Goal: Task Accomplishment & Management: Use online tool/utility

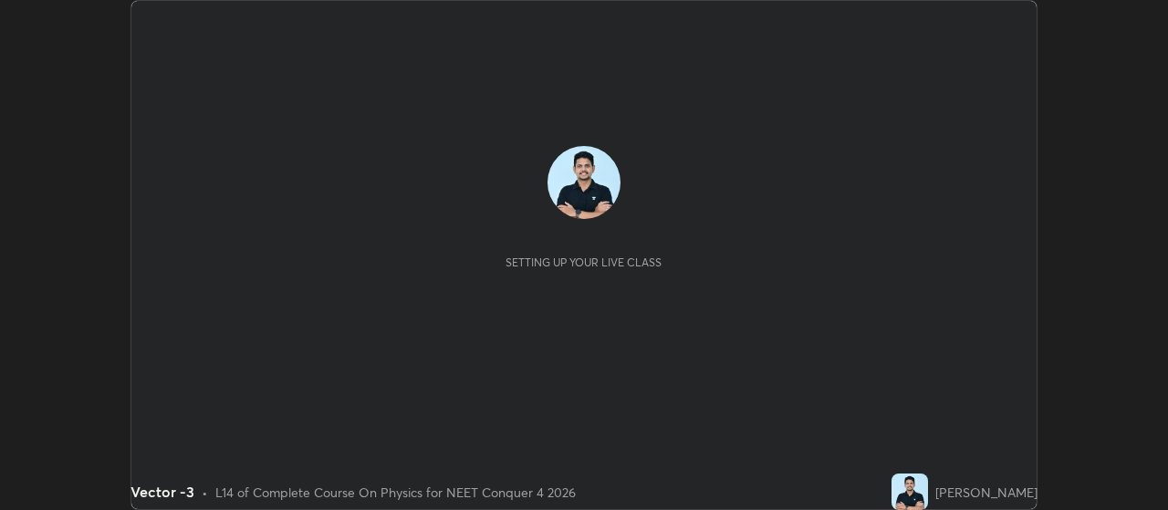
scroll to position [510, 1168]
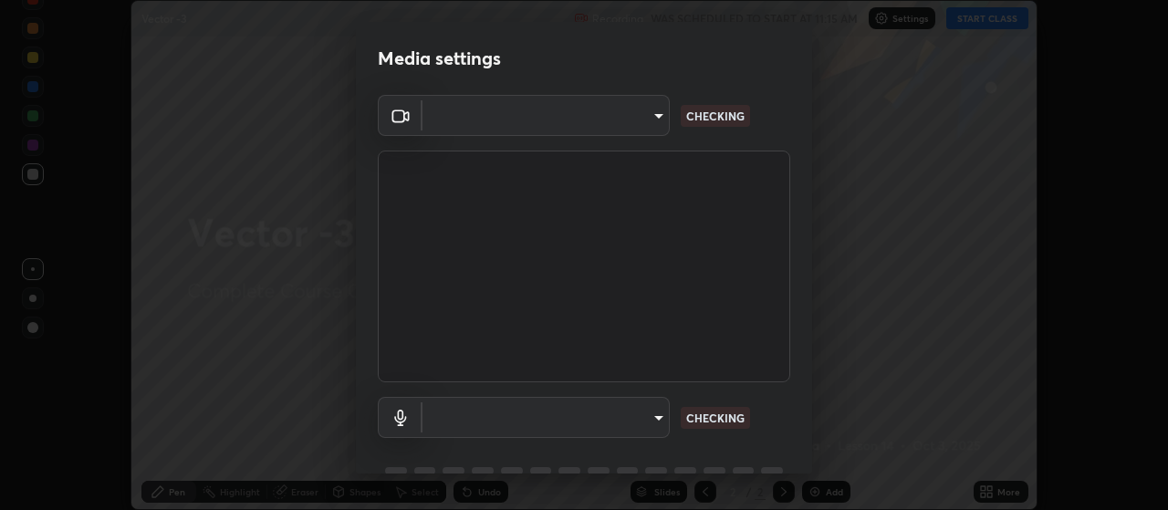
type input "093e4b3e1834545ed60239727e5d63aeb5c134efc7f76484ef683b6715c8e7b6"
type input "ce6395b89e5c8aa076f2d266a1f260d2fbd0a905b084ef1549e66fee4311fd8a"
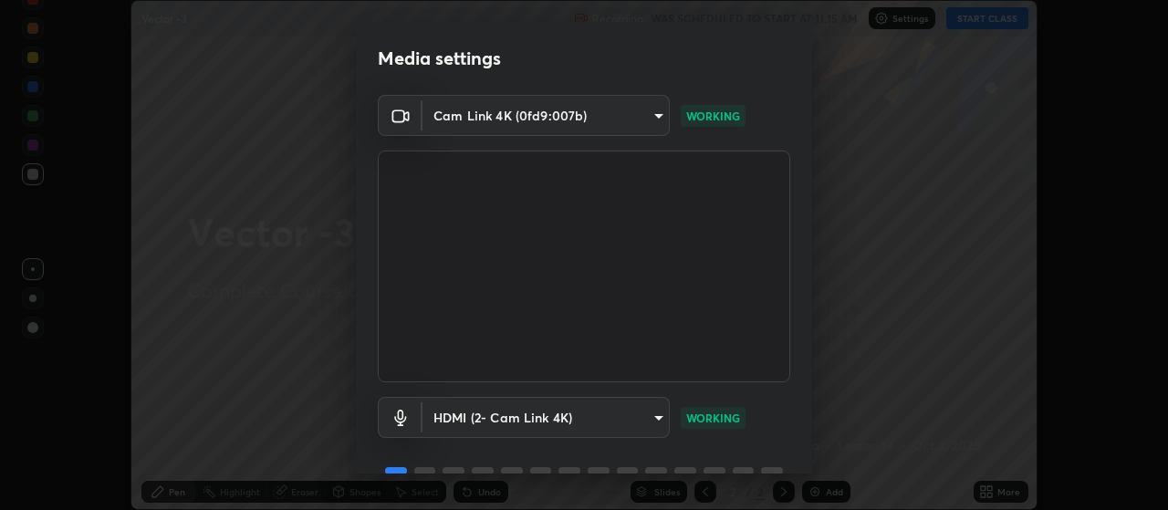
scroll to position [89, 0]
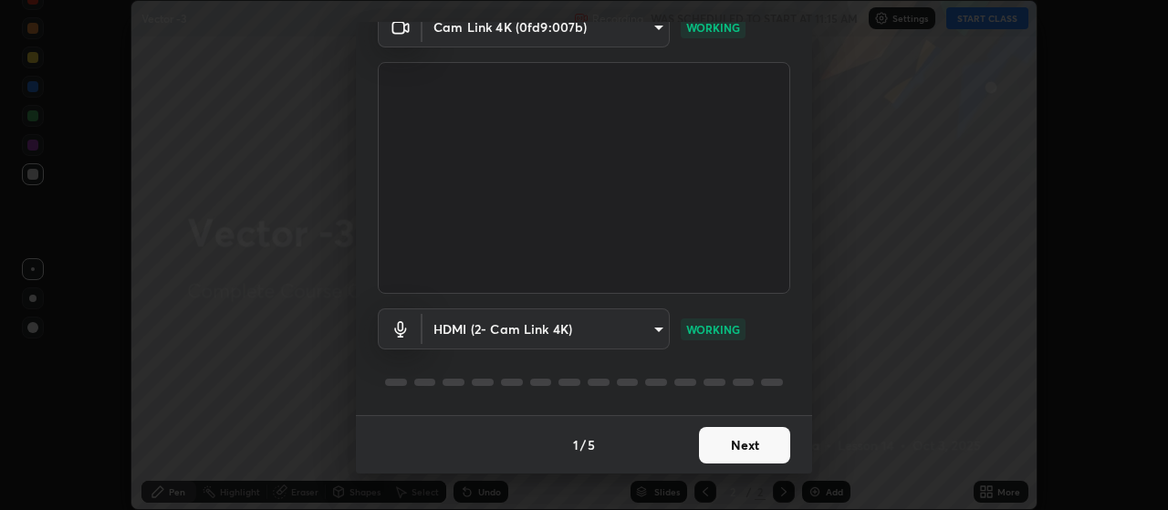
click at [757, 445] on button "Next" at bounding box center [744, 445] width 91 height 37
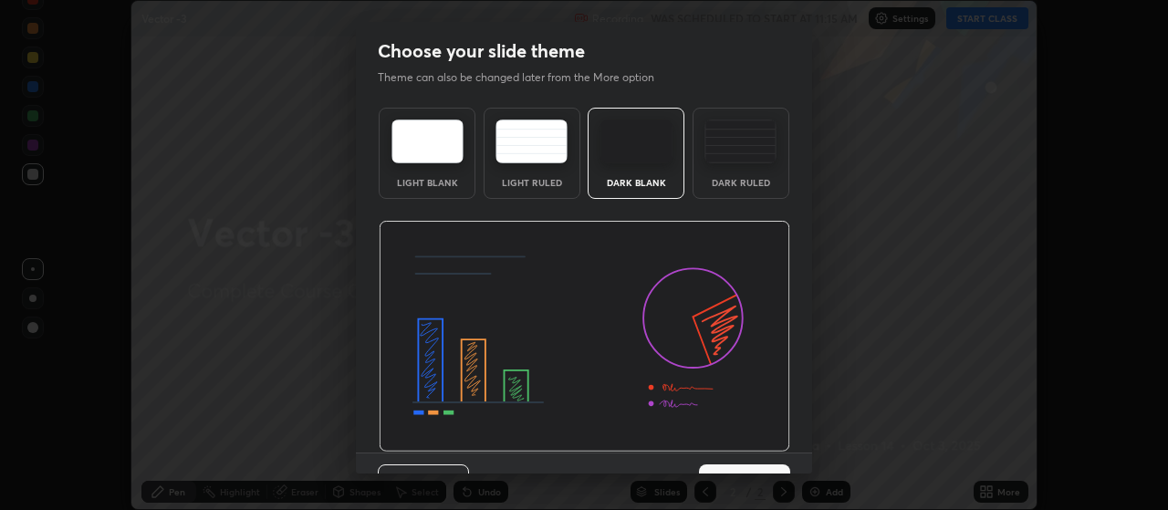
scroll to position [37, 0]
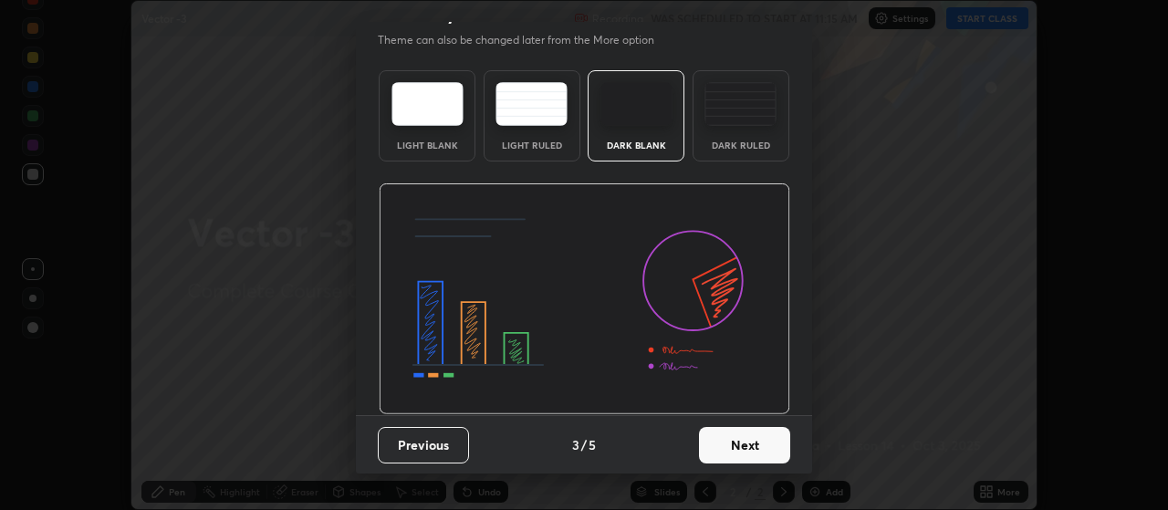
click at [755, 444] on button "Next" at bounding box center [744, 445] width 91 height 37
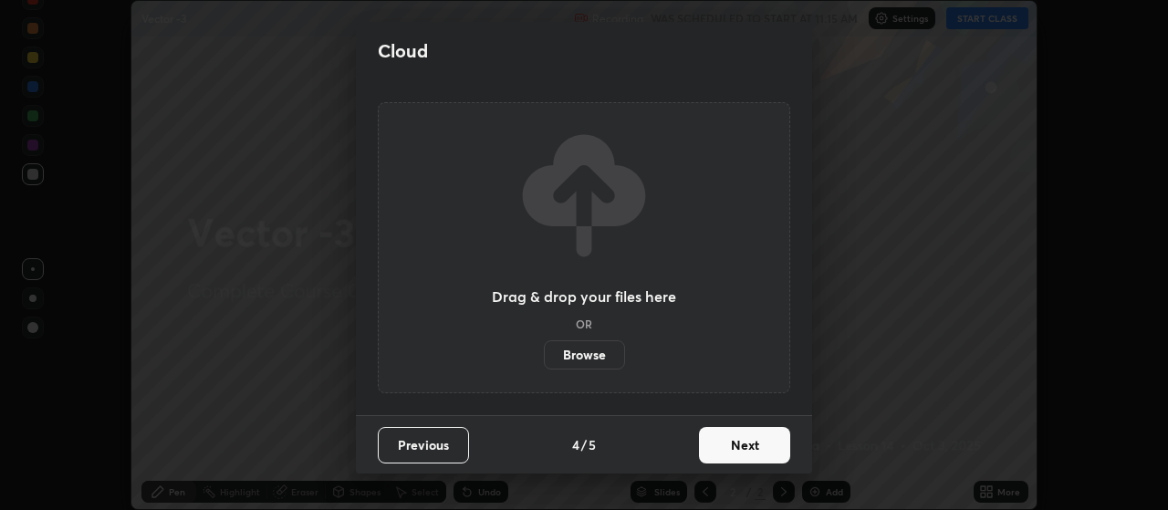
click at [588, 351] on label "Browse" at bounding box center [584, 354] width 81 height 29
click at [544, 351] on input "Browse" at bounding box center [544, 354] width 0 height 29
click at [732, 446] on button "Next" at bounding box center [744, 445] width 91 height 37
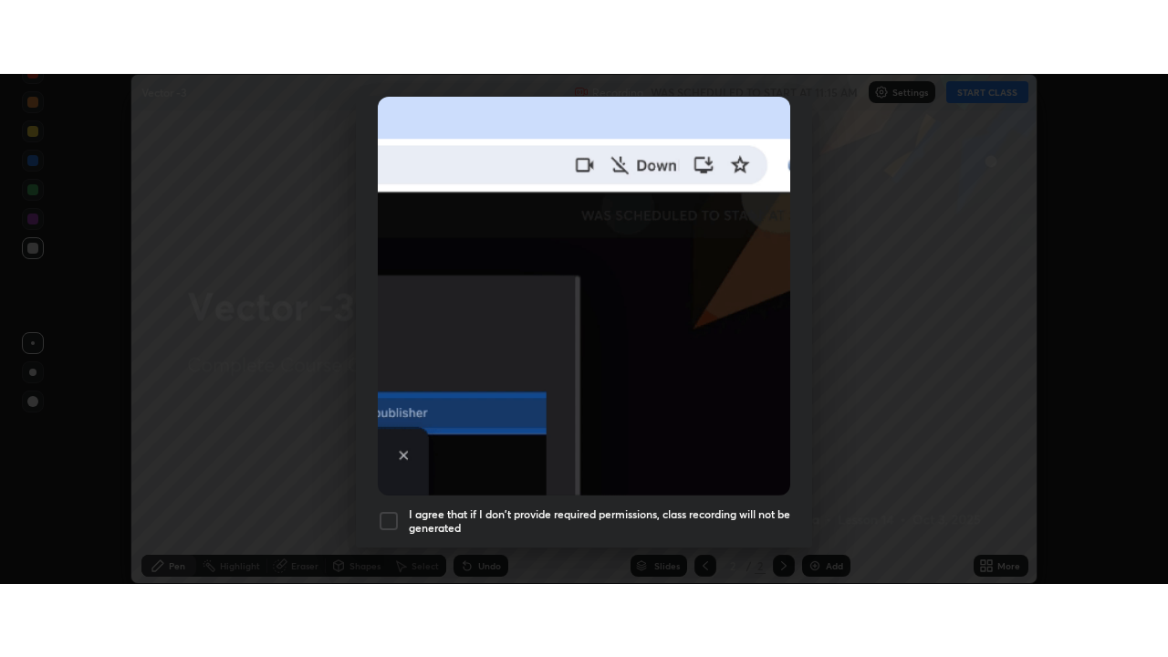
scroll to position [461, 0]
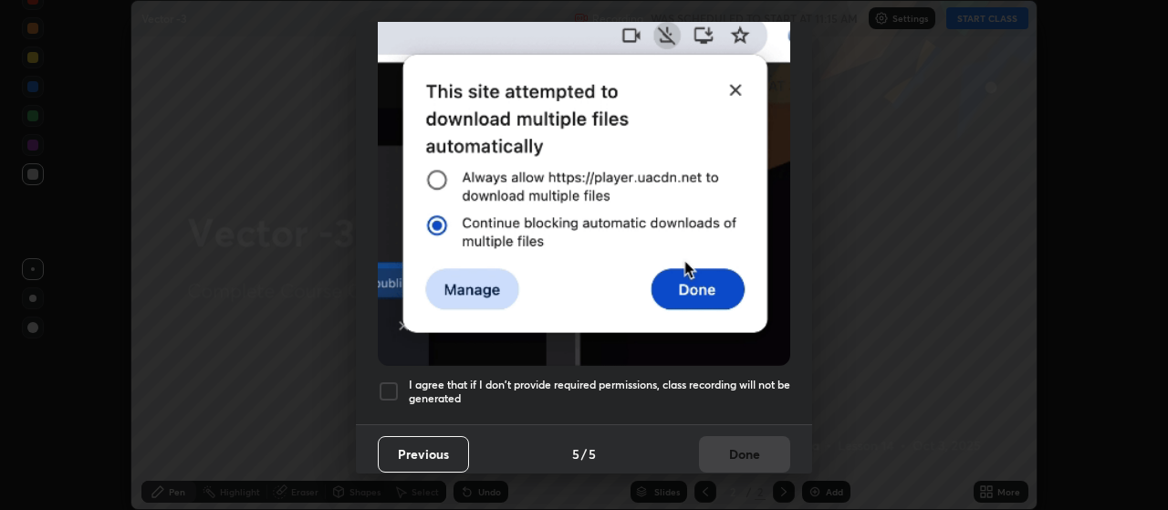
click at [393, 389] on div at bounding box center [389, 392] width 22 height 22
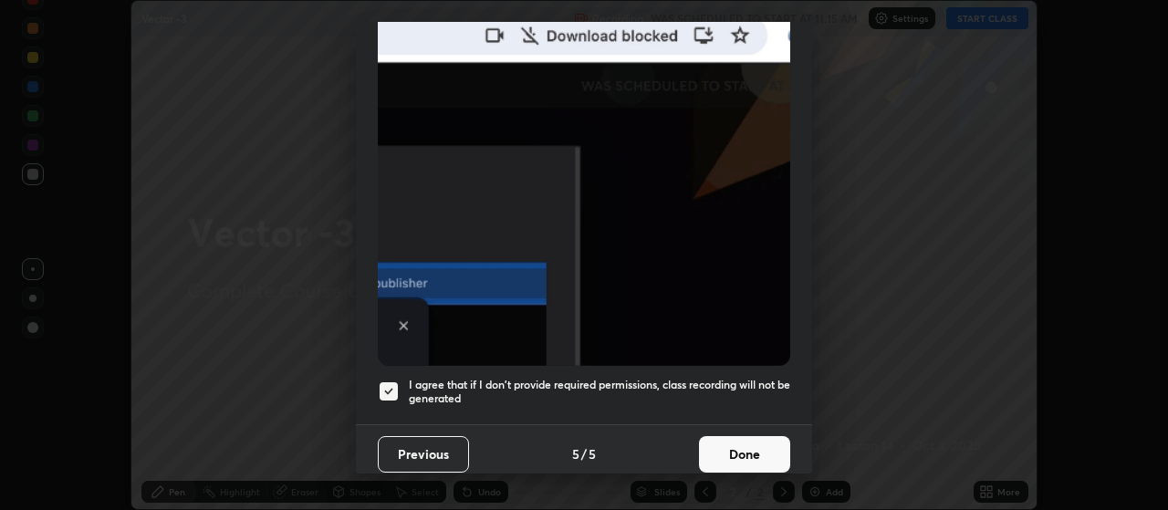
click at [745, 437] on button "Done" at bounding box center [744, 454] width 91 height 37
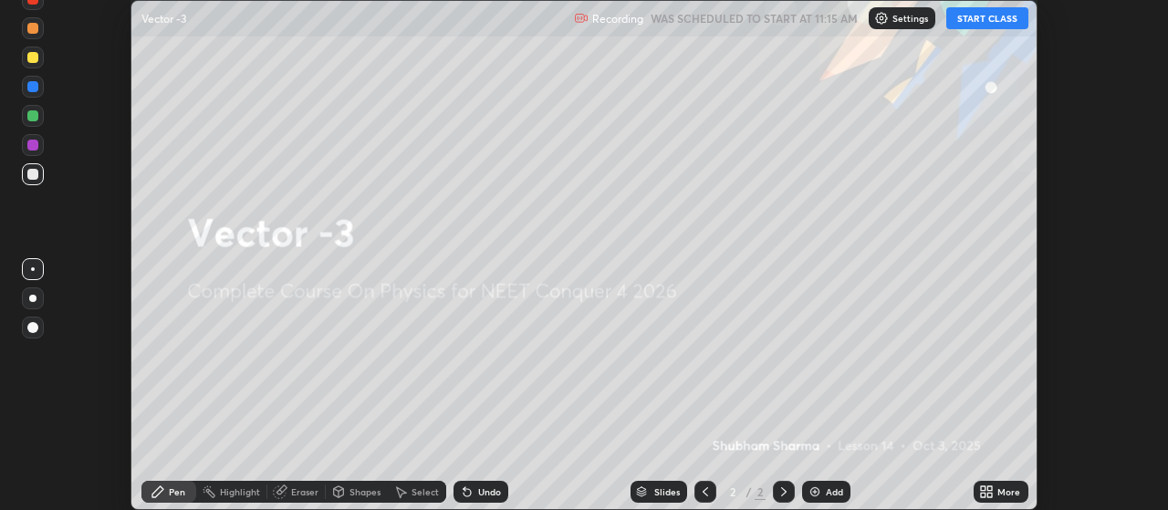
click at [1003, 16] on button "START CLASS" at bounding box center [988, 18] width 82 height 22
click at [1008, 484] on div "More" at bounding box center [1001, 492] width 55 height 22
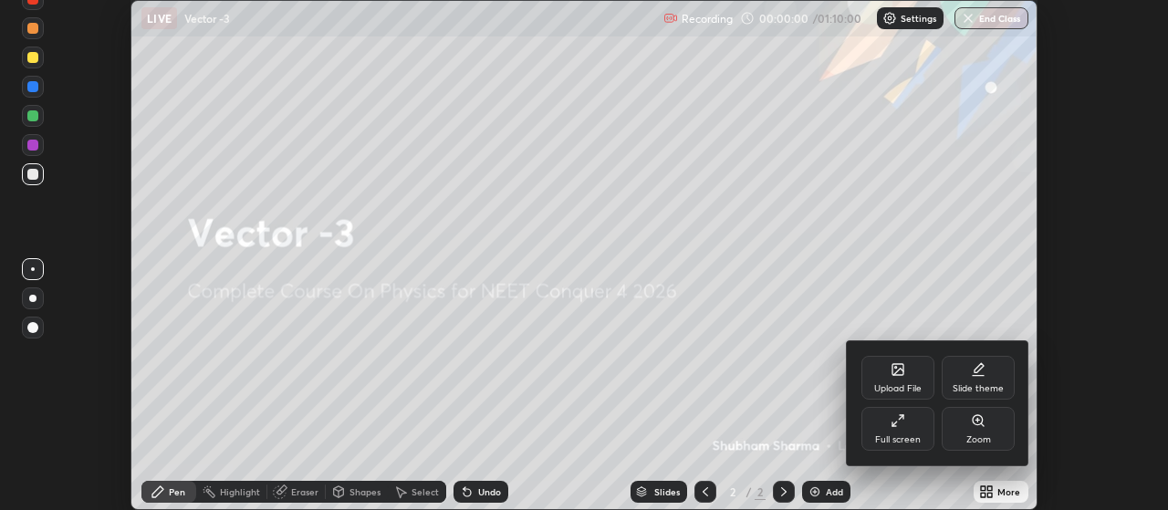
click at [915, 432] on div "Full screen" at bounding box center [898, 429] width 73 height 44
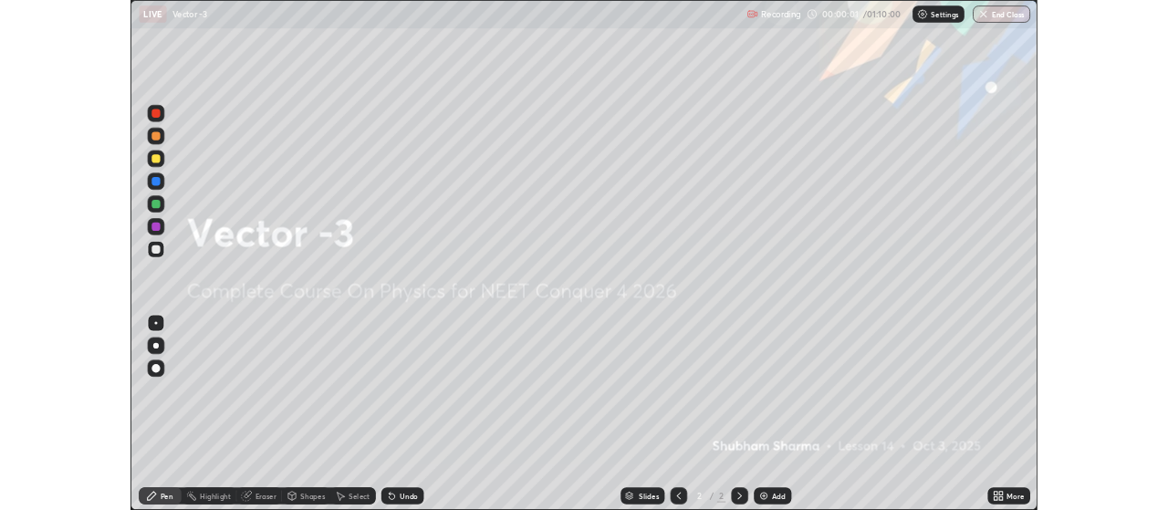
scroll to position [657, 1168]
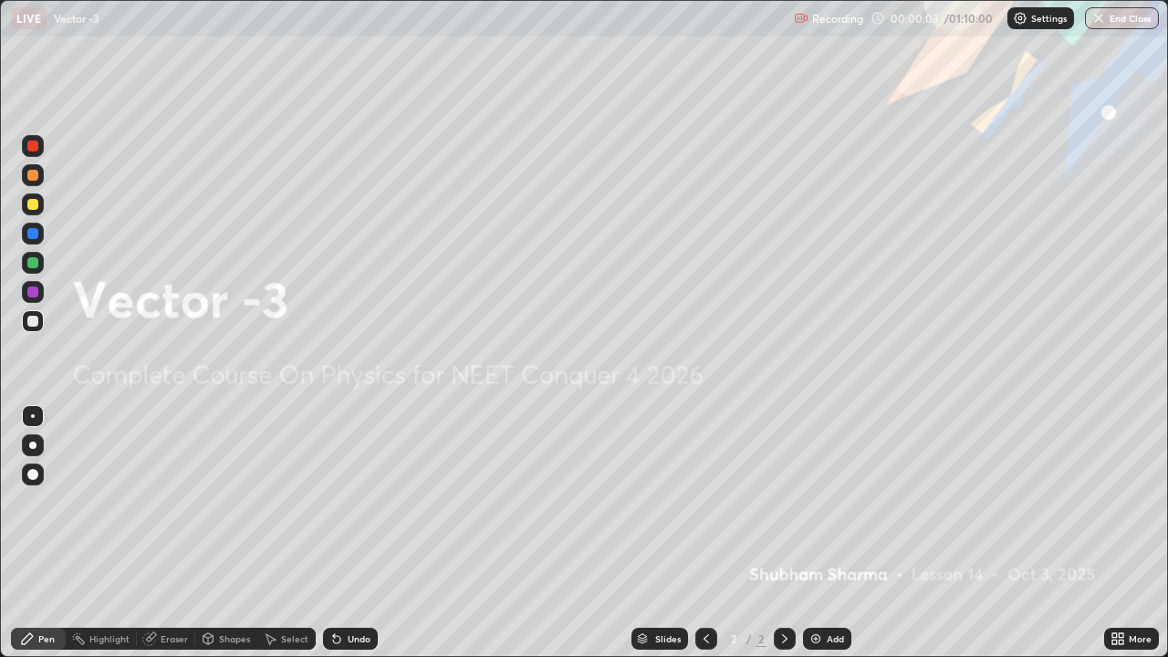
click at [822, 509] on div "Add" at bounding box center [827, 639] width 48 height 22
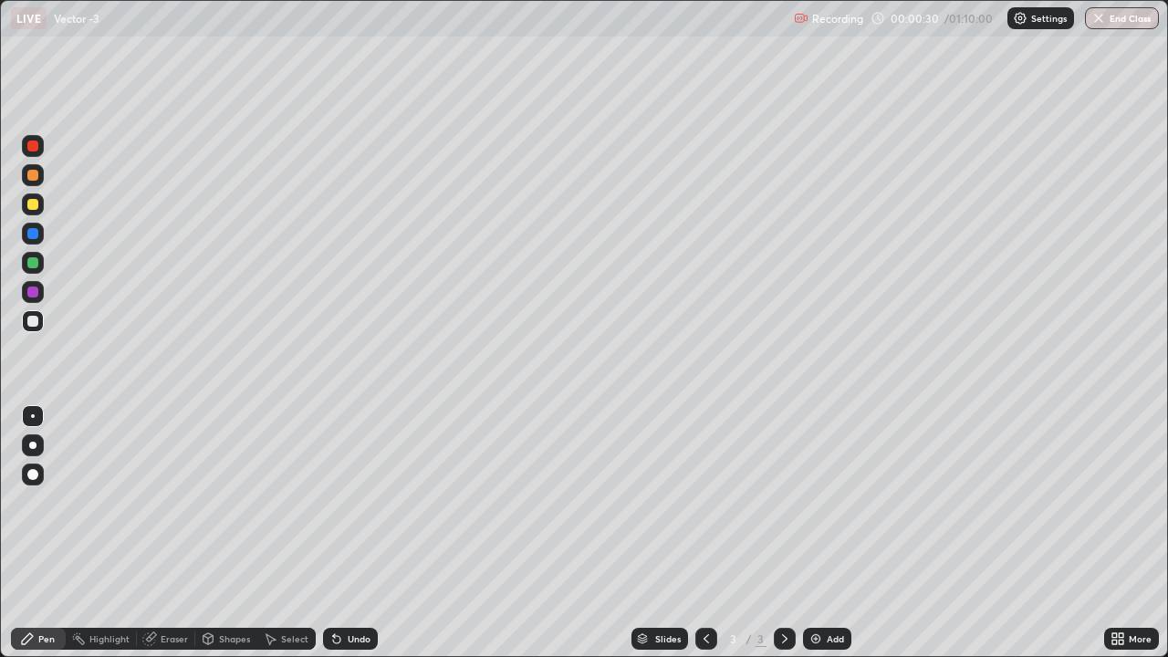
click at [33, 445] on div at bounding box center [32, 445] width 7 height 7
click at [333, 509] on icon at bounding box center [334, 635] width 2 height 2
click at [783, 509] on icon at bounding box center [785, 639] width 15 height 15
click at [818, 509] on img at bounding box center [816, 639] width 15 height 15
click at [338, 509] on icon at bounding box center [336, 639] width 7 height 7
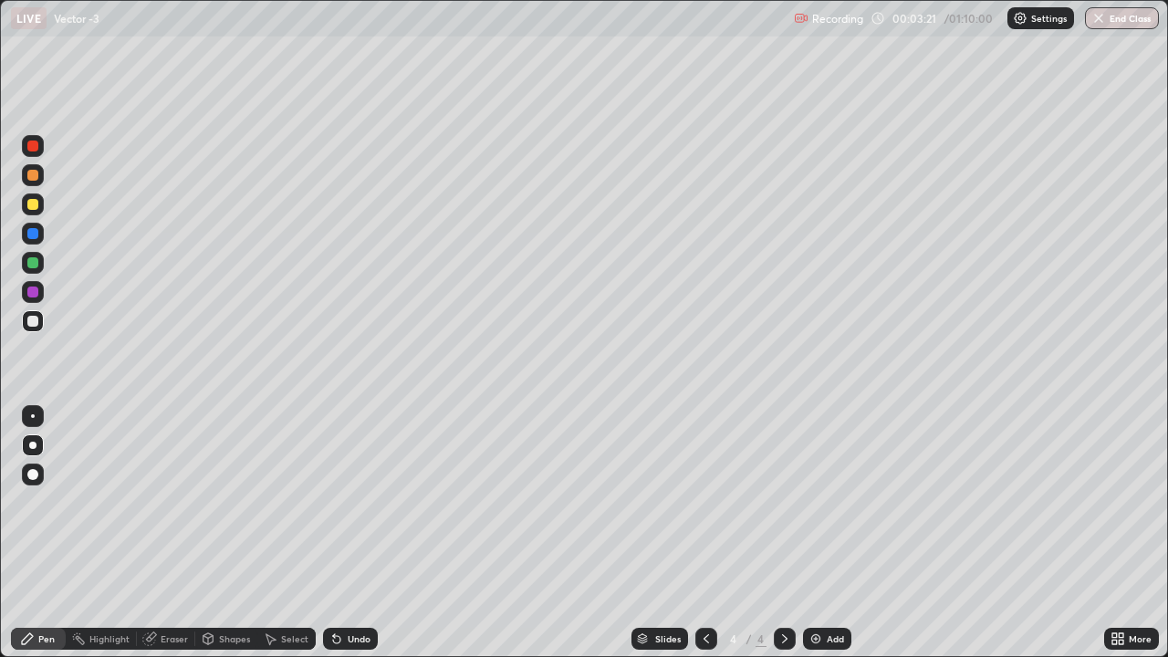
click at [349, 509] on div "Undo" at bounding box center [350, 639] width 55 height 22
click at [346, 509] on div "Undo" at bounding box center [350, 639] width 55 height 22
click at [343, 509] on div "Undo" at bounding box center [350, 639] width 55 height 22
click at [334, 509] on icon at bounding box center [336, 639] width 7 height 7
click at [332, 509] on div "Undo" at bounding box center [350, 639] width 55 height 22
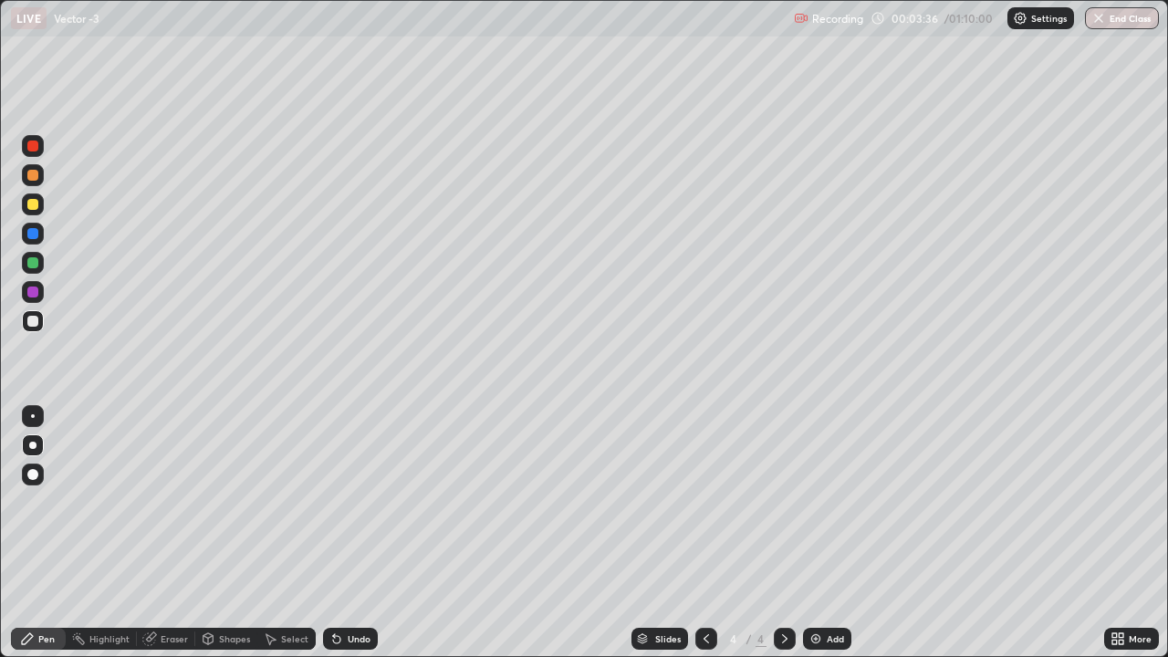
click at [337, 509] on icon at bounding box center [337, 639] width 15 height 15
click at [350, 509] on div "Undo" at bounding box center [350, 639] width 55 height 22
click at [340, 509] on icon at bounding box center [337, 639] width 15 height 15
click at [342, 509] on div "Undo" at bounding box center [350, 639] width 55 height 22
click at [350, 509] on div "Undo" at bounding box center [359, 638] width 23 height 9
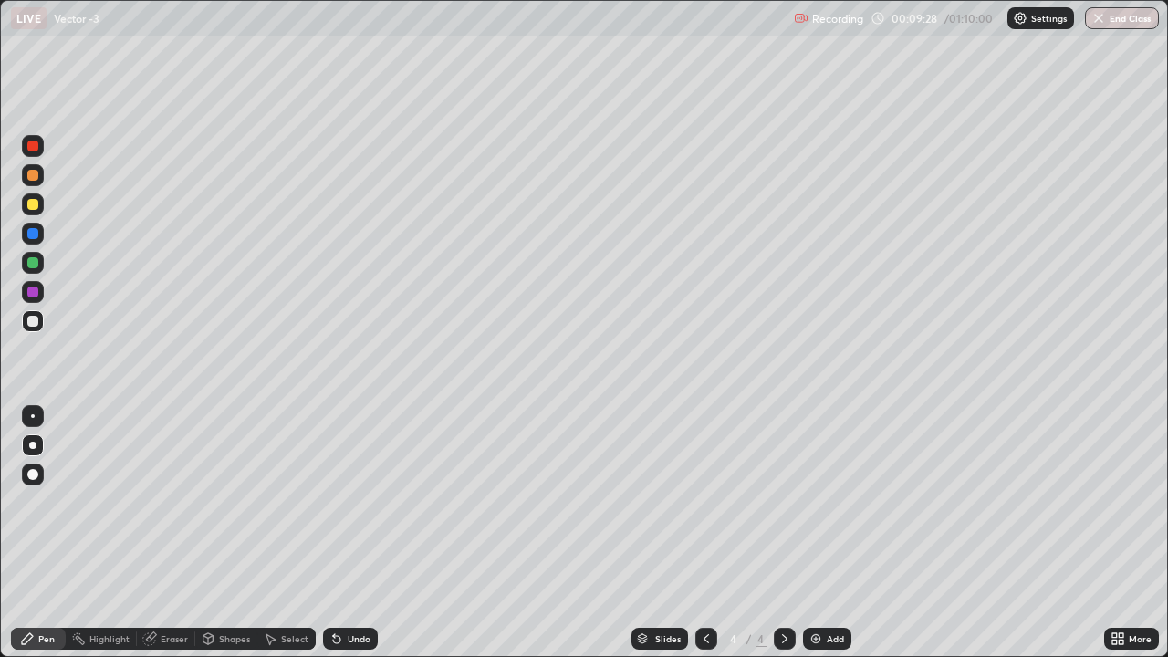
click at [340, 509] on icon at bounding box center [337, 639] width 15 height 15
click at [348, 509] on div "Undo" at bounding box center [359, 638] width 23 height 9
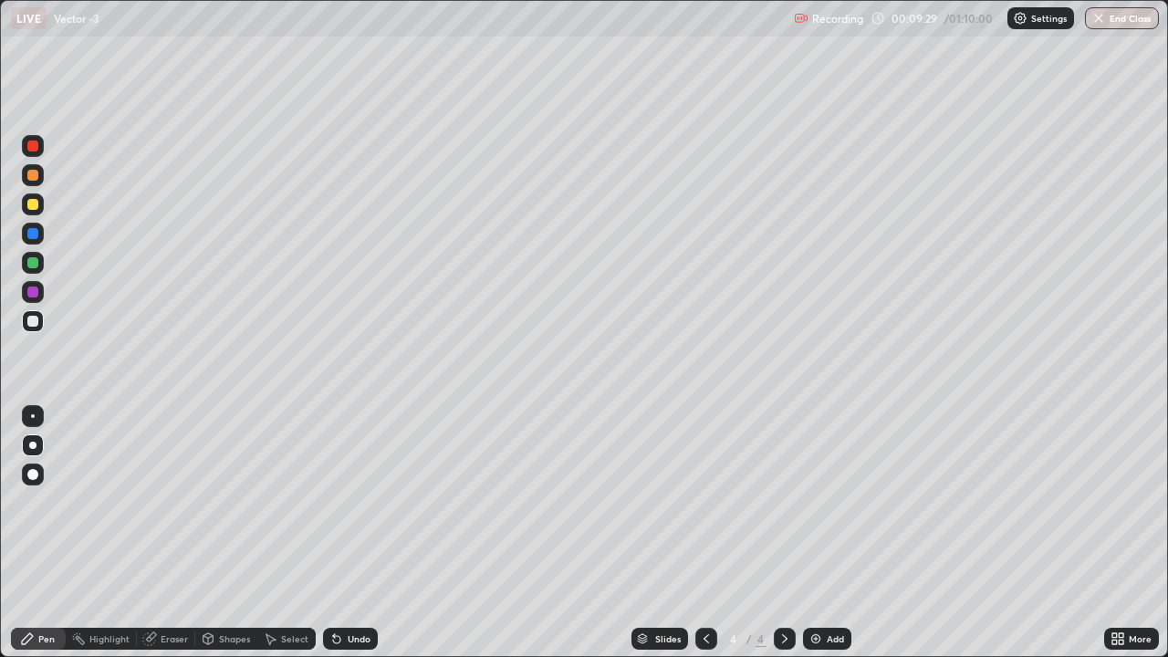
click at [348, 509] on div "Undo" at bounding box center [359, 638] width 23 height 9
click at [343, 509] on div "Undo" at bounding box center [350, 639] width 55 height 22
click at [349, 509] on div "Undo" at bounding box center [359, 638] width 23 height 9
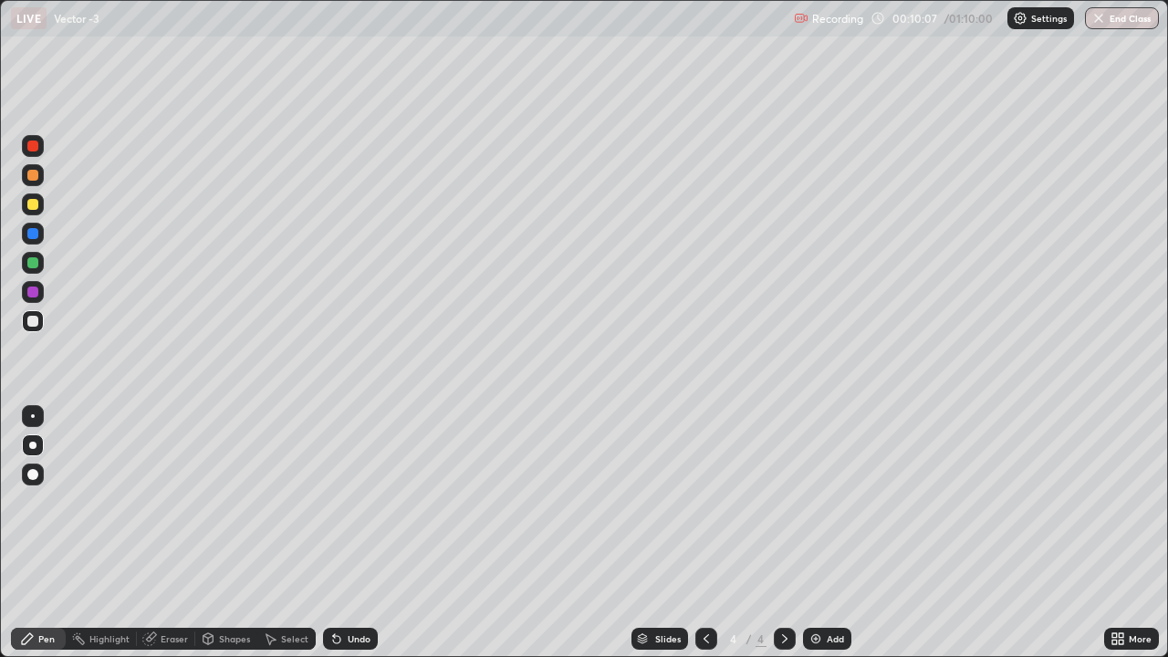
click at [349, 509] on div "Undo" at bounding box center [359, 638] width 23 height 9
click at [824, 509] on div "Add" at bounding box center [827, 639] width 48 height 22
click at [343, 509] on div "Undo" at bounding box center [350, 639] width 55 height 22
click at [348, 509] on div "Undo" at bounding box center [359, 638] width 23 height 9
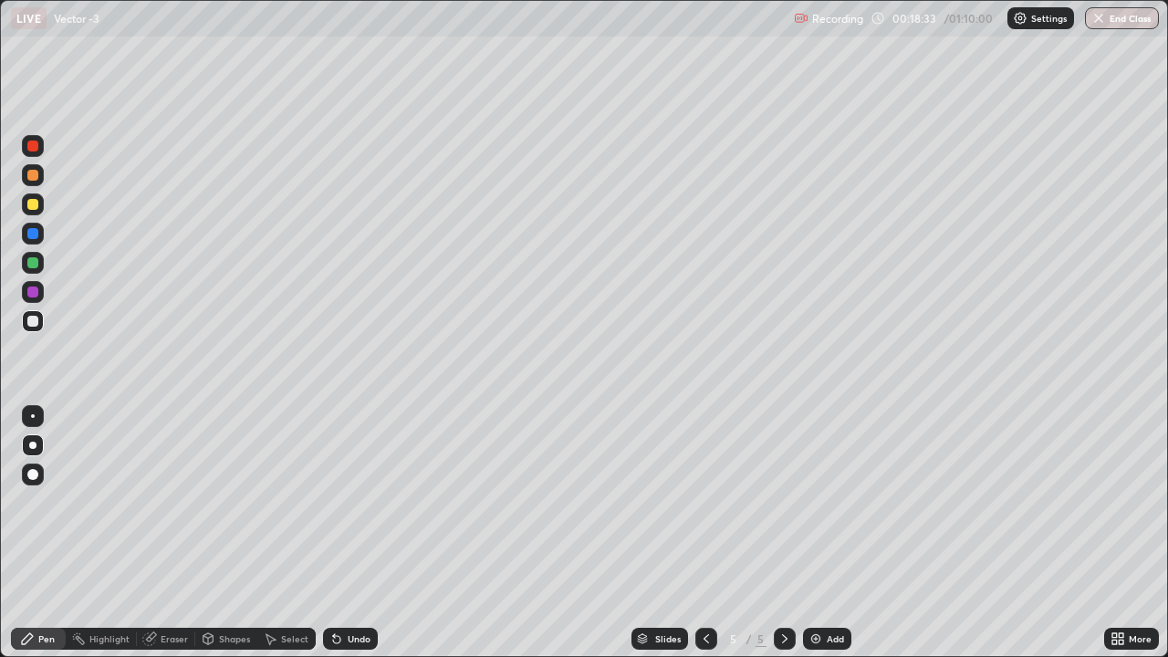
click at [334, 509] on icon at bounding box center [336, 639] width 7 height 7
click at [348, 509] on div "Undo" at bounding box center [359, 638] width 23 height 9
click at [352, 509] on div "Undo" at bounding box center [359, 638] width 23 height 9
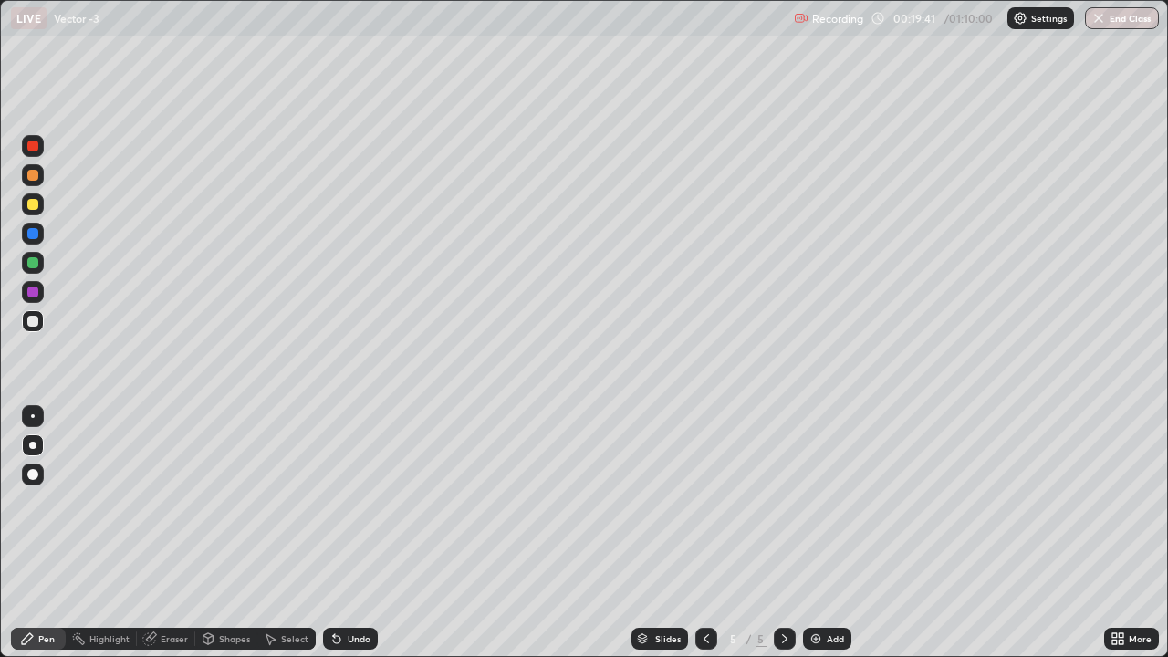
click at [353, 509] on div "Undo" at bounding box center [359, 638] width 23 height 9
click at [350, 509] on div "Undo" at bounding box center [359, 638] width 23 height 9
click at [351, 509] on div "Undo" at bounding box center [350, 639] width 55 height 22
click at [334, 509] on icon at bounding box center [336, 639] width 7 height 7
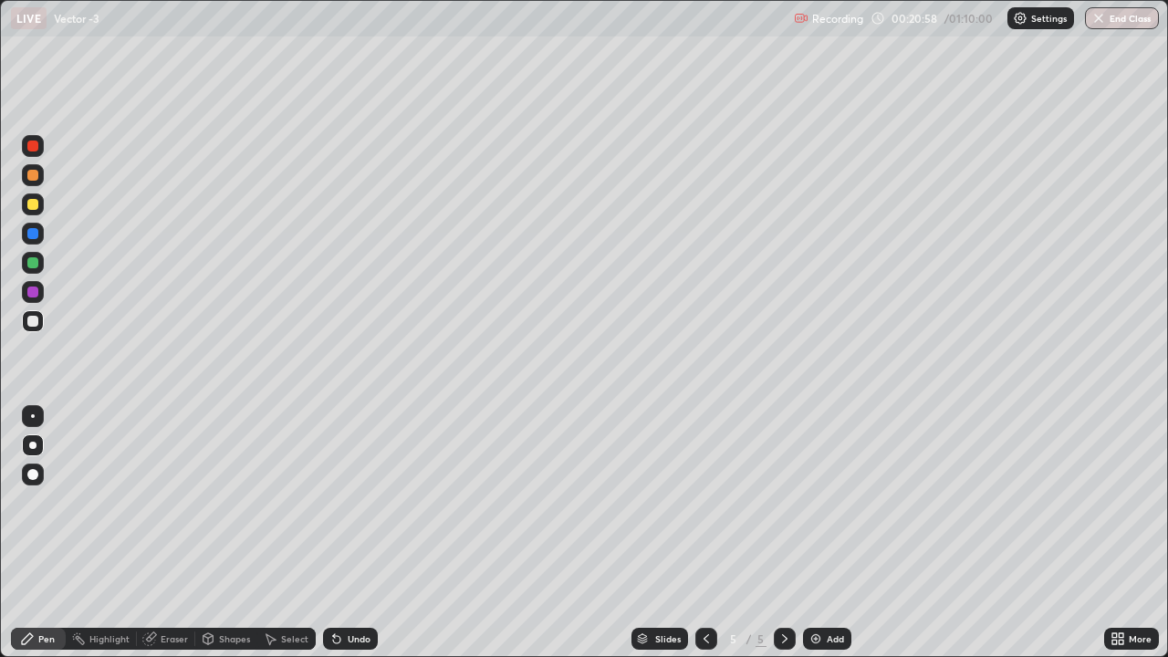
click at [350, 509] on div "Undo" at bounding box center [359, 638] width 23 height 9
click at [348, 509] on div "Undo" at bounding box center [359, 638] width 23 height 9
click at [343, 509] on div "Undo" at bounding box center [350, 639] width 55 height 22
click at [351, 509] on div "Undo" at bounding box center [359, 638] width 23 height 9
click at [349, 509] on div "Undo" at bounding box center [359, 638] width 23 height 9
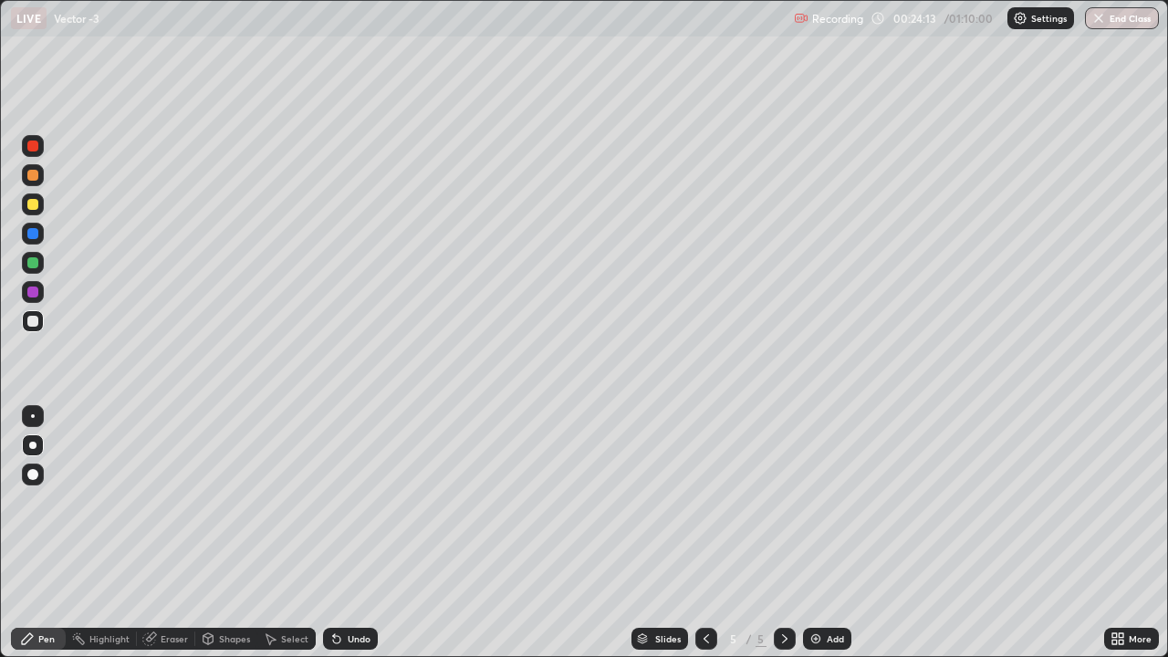
click at [341, 509] on div "Undo" at bounding box center [350, 639] width 55 height 22
click at [826, 509] on div "Add" at bounding box center [827, 639] width 48 height 22
click at [338, 509] on icon at bounding box center [337, 639] width 15 height 15
click at [341, 509] on div "Undo" at bounding box center [350, 639] width 55 height 22
click at [841, 509] on div "Add" at bounding box center [835, 638] width 17 height 9
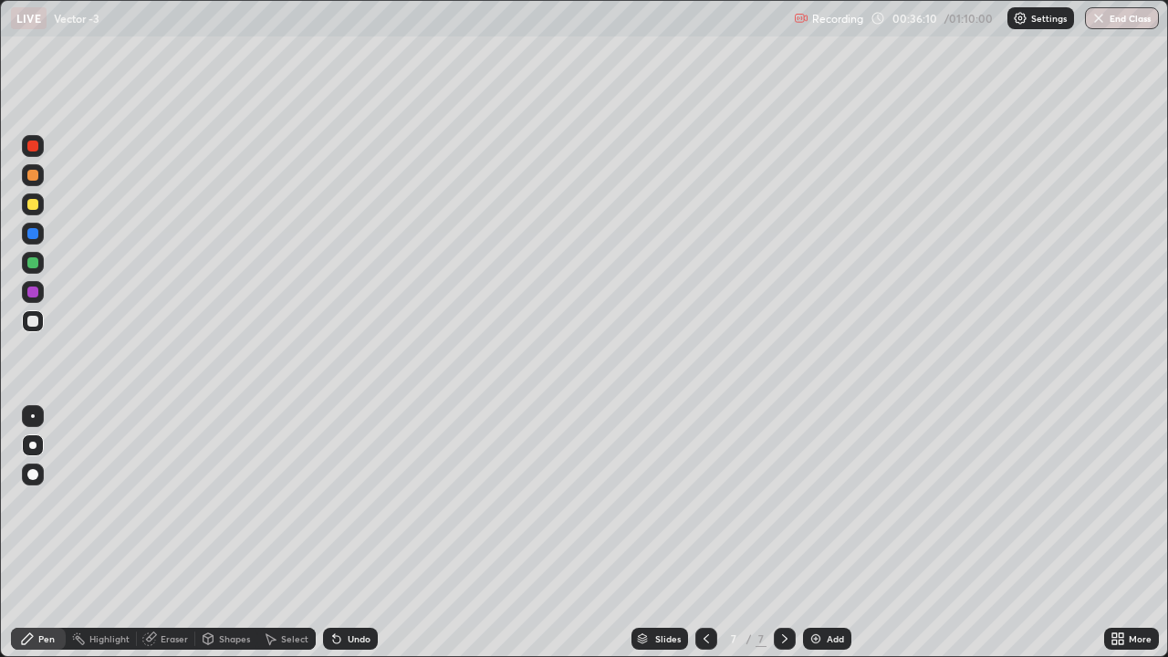
click at [219, 509] on div "Shapes" at bounding box center [234, 638] width 31 height 9
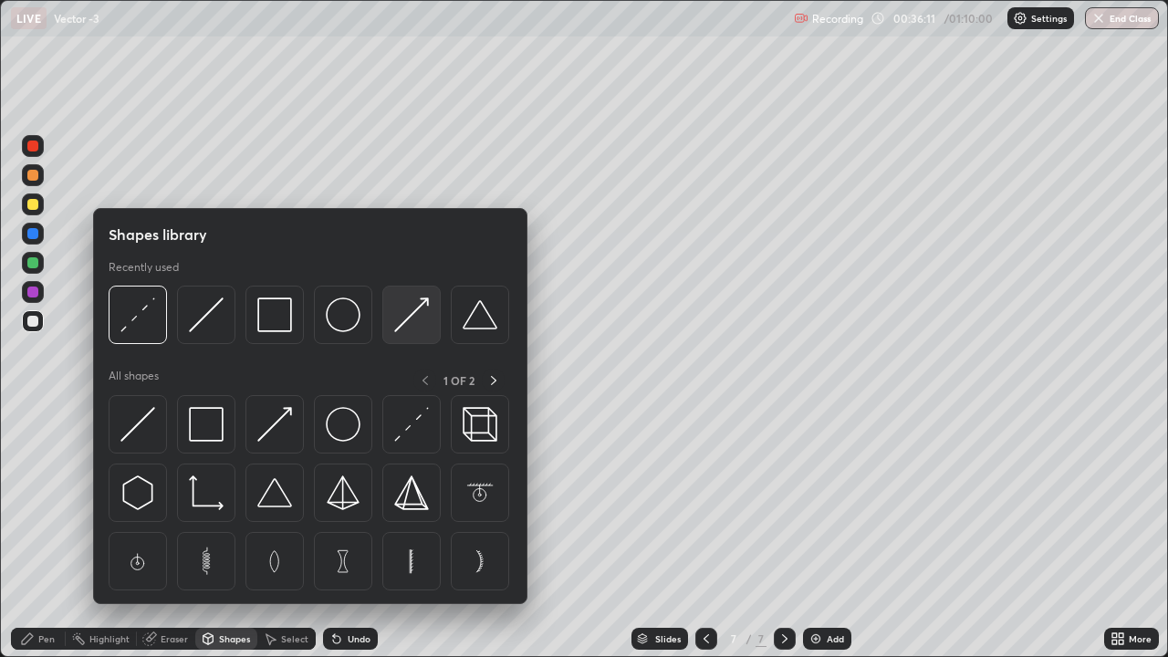
click at [414, 319] on img at bounding box center [411, 315] width 35 height 35
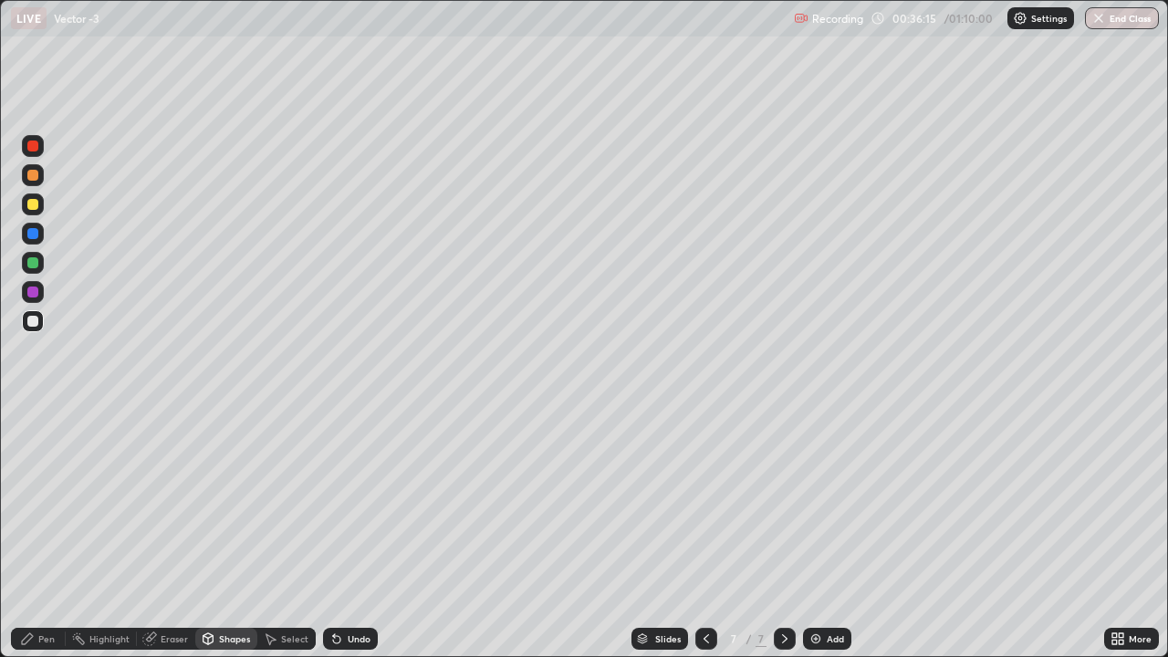
click at [45, 509] on div "Pen" at bounding box center [46, 638] width 16 height 9
click at [343, 509] on div "Undo" at bounding box center [350, 639] width 55 height 22
click at [348, 509] on div "Undo" at bounding box center [359, 638] width 23 height 9
click at [348, 509] on div "Undo" at bounding box center [350, 639] width 55 height 22
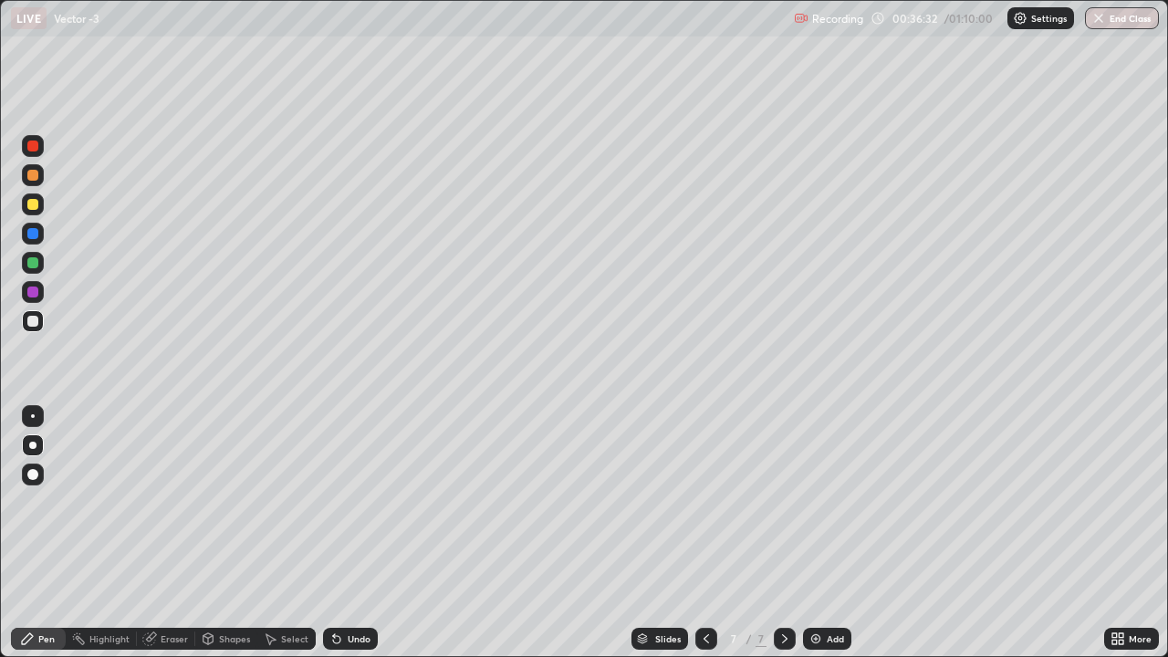
click at [352, 509] on div "Undo" at bounding box center [350, 639] width 55 height 22
click at [350, 509] on div "Undo" at bounding box center [350, 639] width 55 height 22
click at [349, 509] on div "Undo" at bounding box center [350, 639] width 55 height 22
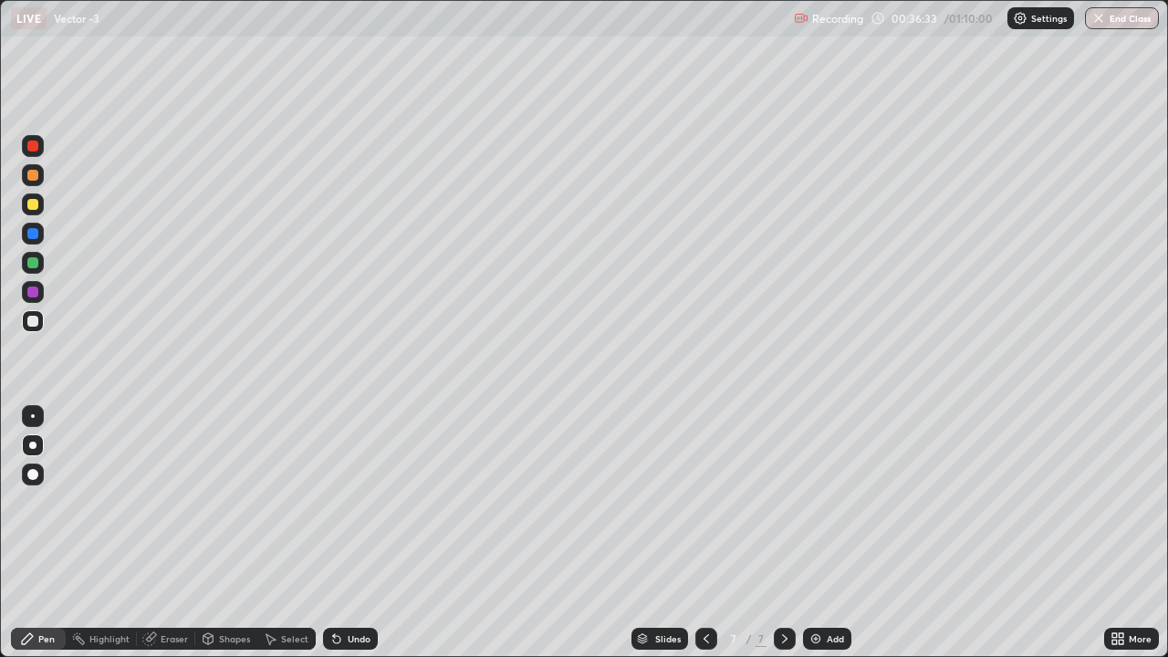
click at [349, 509] on div "Undo" at bounding box center [350, 639] width 55 height 22
click at [33, 206] on div at bounding box center [32, 204] width 11 height 11
click at [240, 509] on div "Shapes" at bounding box center [234, 638] width 31 height 9
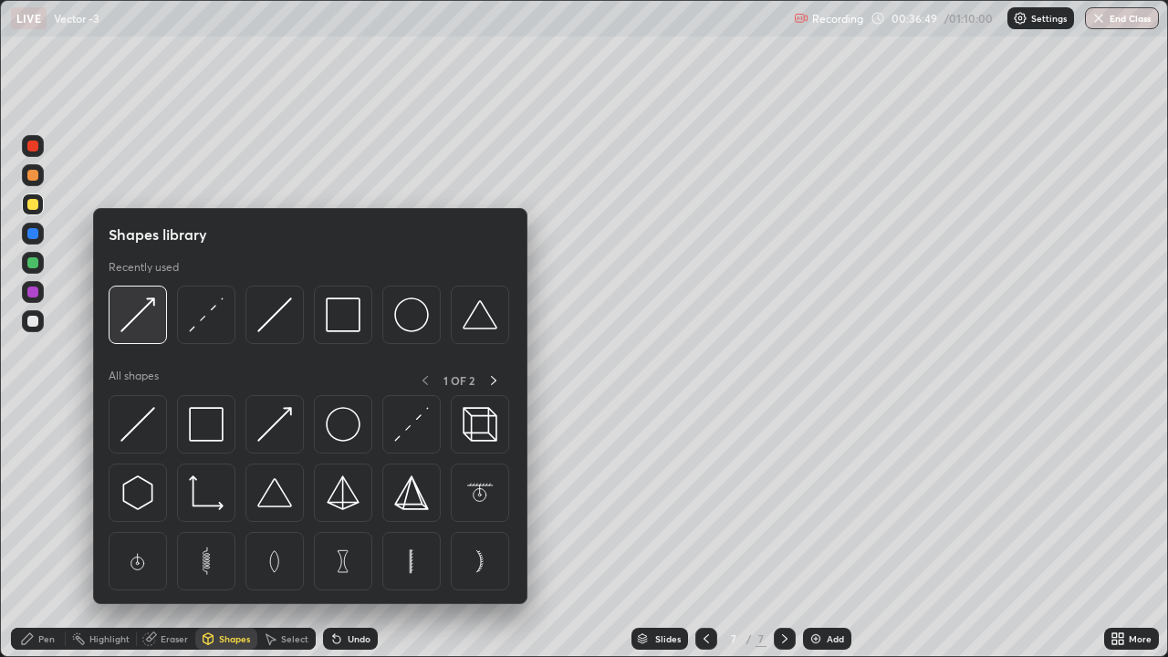
click at [154, 315] on img at bounding box center [137, 315] width 35 height 35
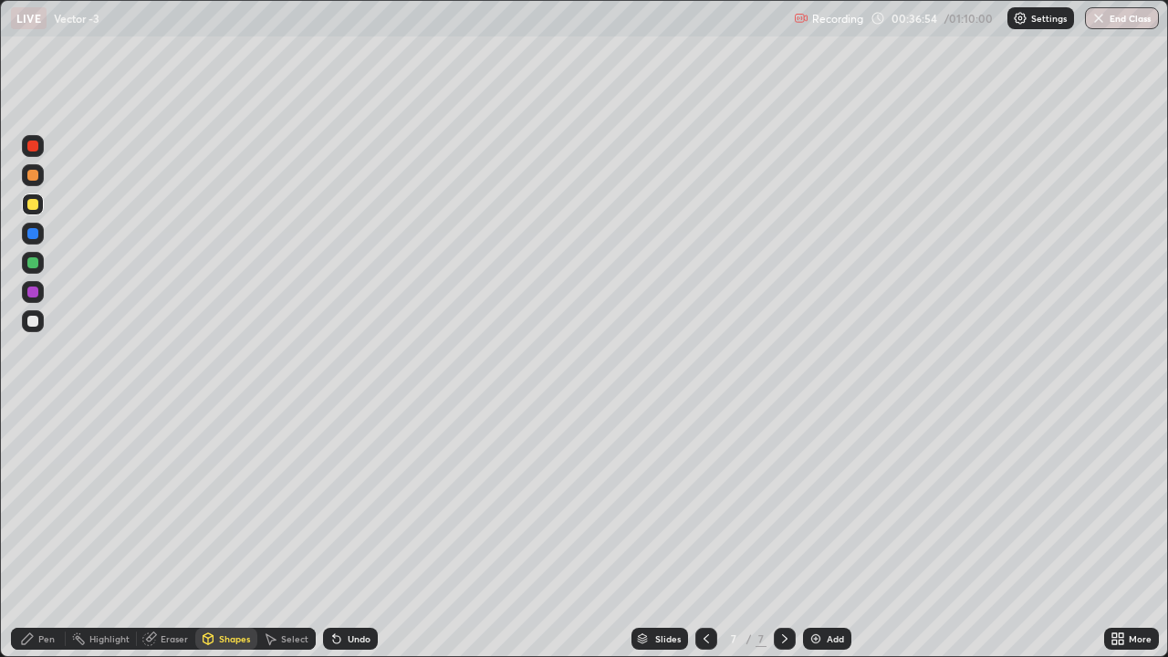
click at [45, 509] on div "Pen" at bounding box center [38, 639] width 55 height 22
click at [333, 509] on icon at bounding box center [334, 635] width 2 height 2
click at [358, 509] on div "Undo" at bounding box center [350, 639] width 55 height 22
click at [358, 509] on div "Undo" at bounding box center [359, 638] width 23 height 9
click at [32, 321] on div at bounding box center [32, 321] width 11 height 11
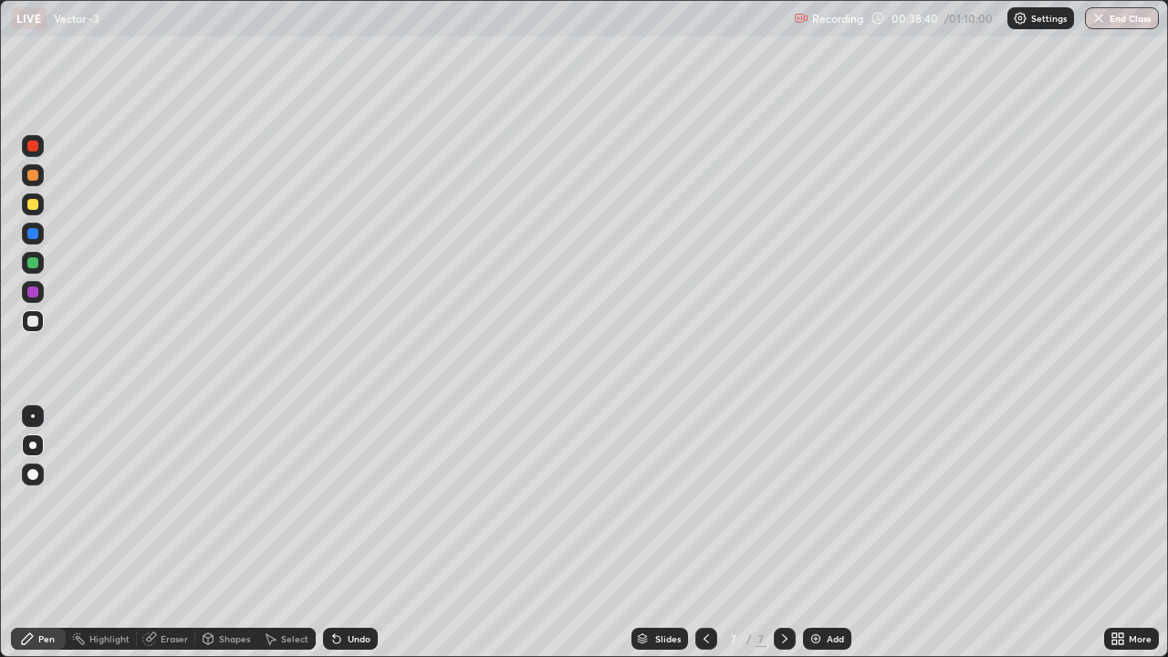
click at [36, 200] on div at bounding box center [32, 204] width 11 height 11
click at [351, 509] on div "Undo" at bounding box center [350, 639] width 55 height 22
click at [354, 509] on div "Undo" at bounding box center [359, 638] width 23 height 9
click at [358, 509] on div "Undo" at bounding box center [359, 638] width 23 height 9
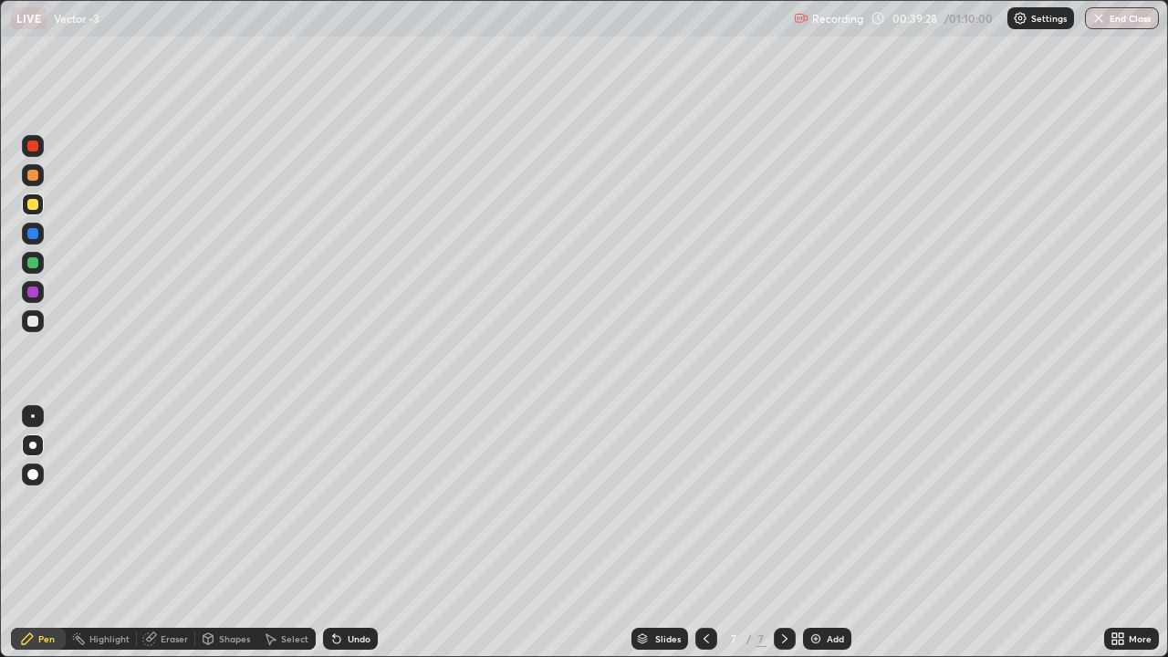
click at [358, 509] on div "Undo" at bounding box center [359, 638] width 23 height 9
click at [357, 509] on div "Undo" at bounding box center [359, 638] width 23 height 9
click at [177, 509] on div "Eraser" at bounding box center [174, 638] width 27 height 9
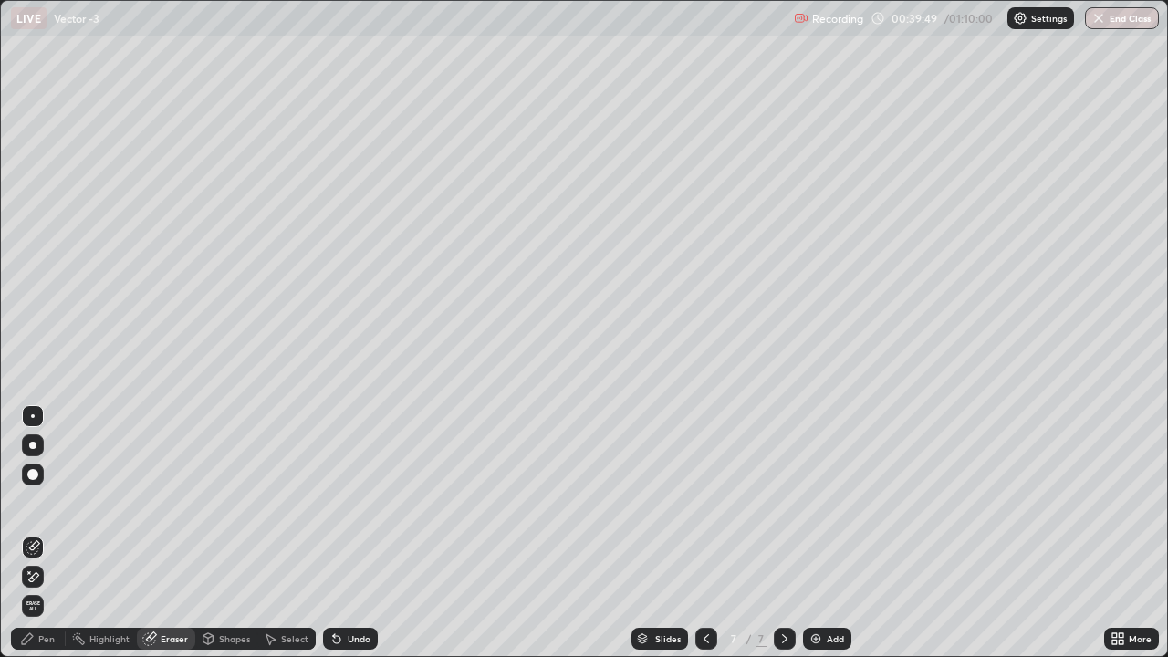
click at [41, 509] on div "Pen" at bounding box center [46, 638] width 16 height 9
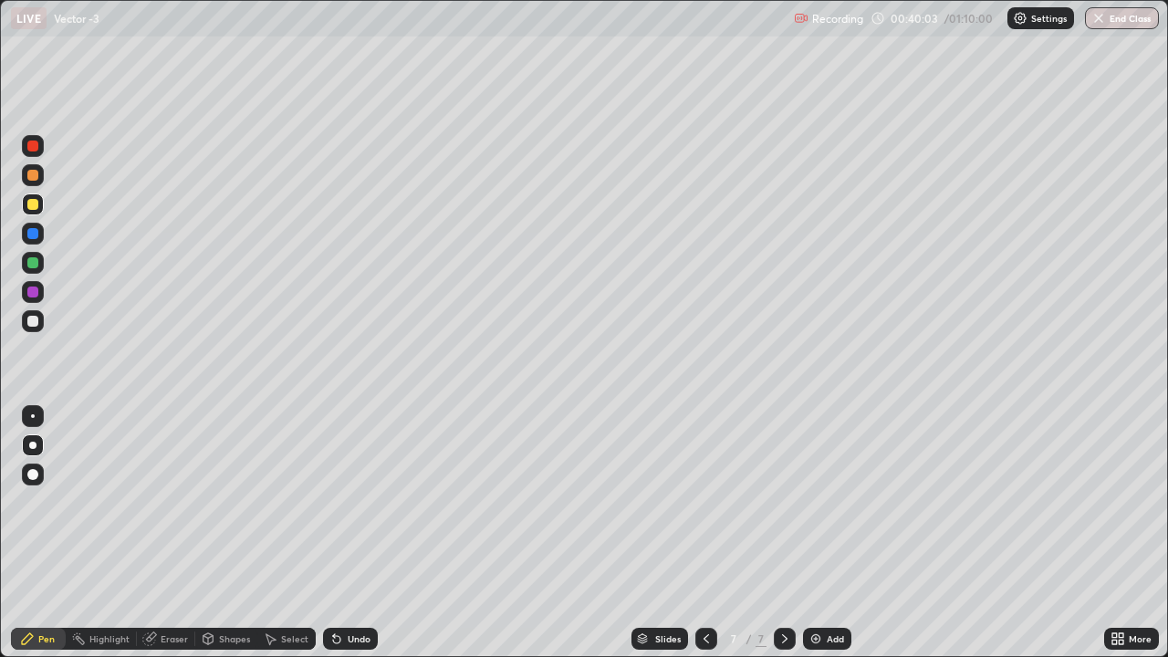
click at [349, 509] on div "Undo" at bounding box center [350, 639] width 55 height 22
click at [348, 509] on div "Undo" at bounding box center [359, 638] width 23 height 9
click at [828, 509] on div "Add" at bounding box center [835, 638] width 17 height 9
click at [342, 509] on div "Undo" at bounding box center [350, 639] width 55 height 22
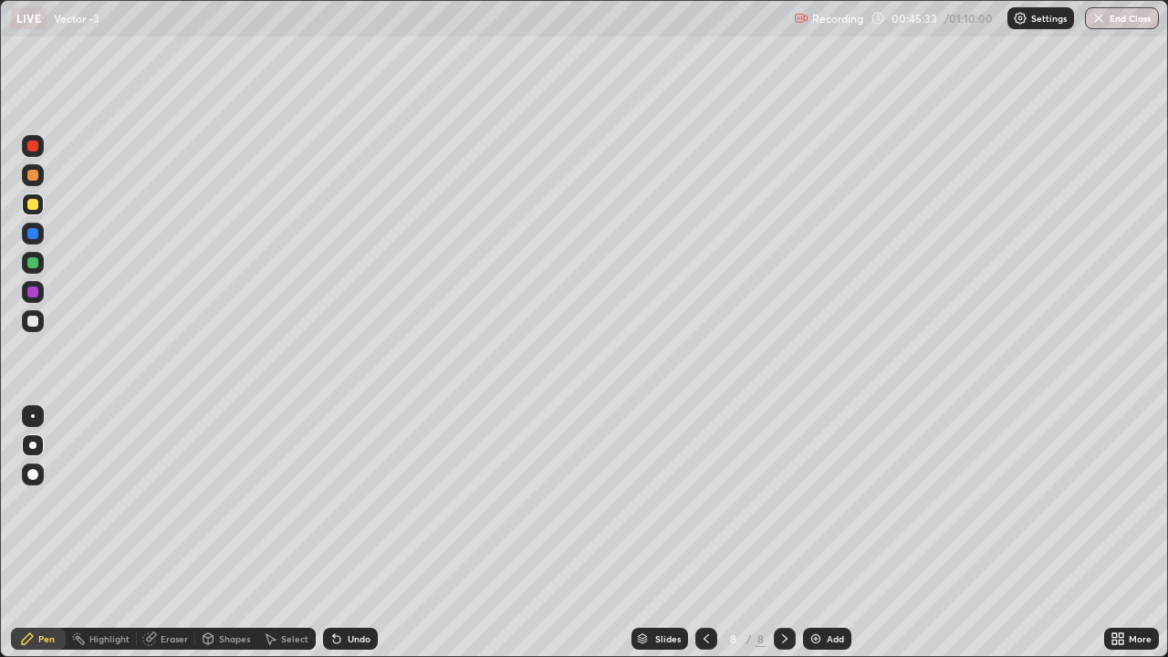
click at [341, 509] on div "Undo" at bounding box center [350, 639] width 55 height 22
click at [340, 509] on icon at bounding box center [337, 639] width 15 height 15
click at [341, 509] on icon at bounding box center [337, 639] width 15 height 15
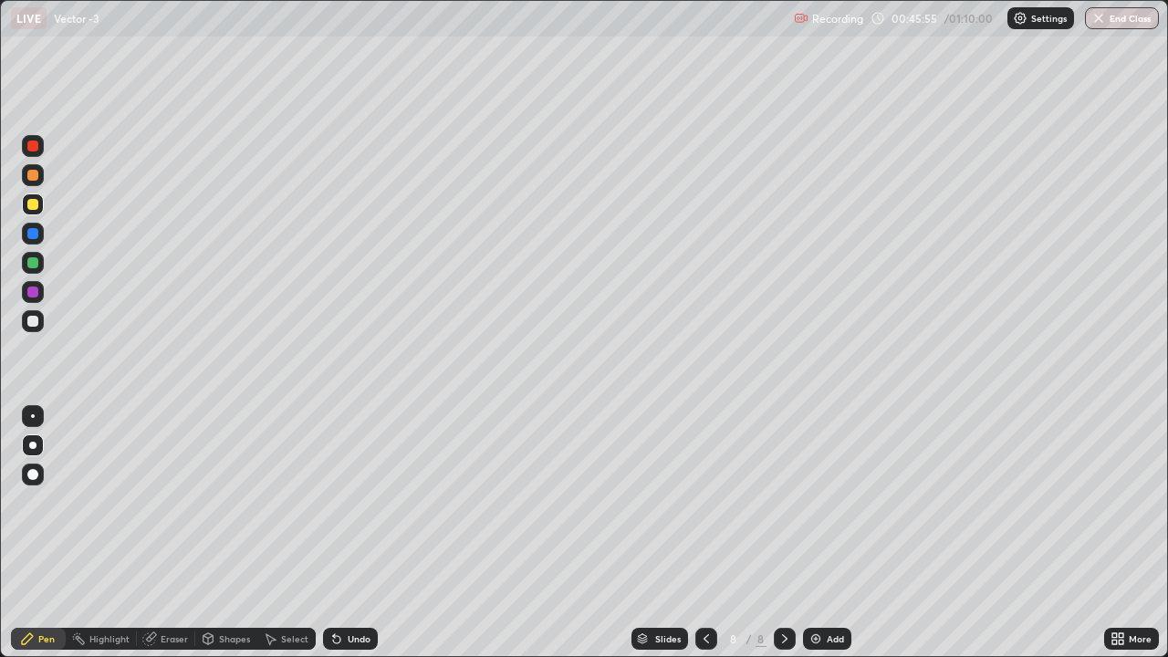
click at [333, 509] on icon at bounding box center [334, 635] width 2 height 2
click at [208, 509] on icon at bounding box center [208, 641] width 0 height 6
click at [171, 509] on div "Eraser" at bounding box center [174, 638] width 27 height 9
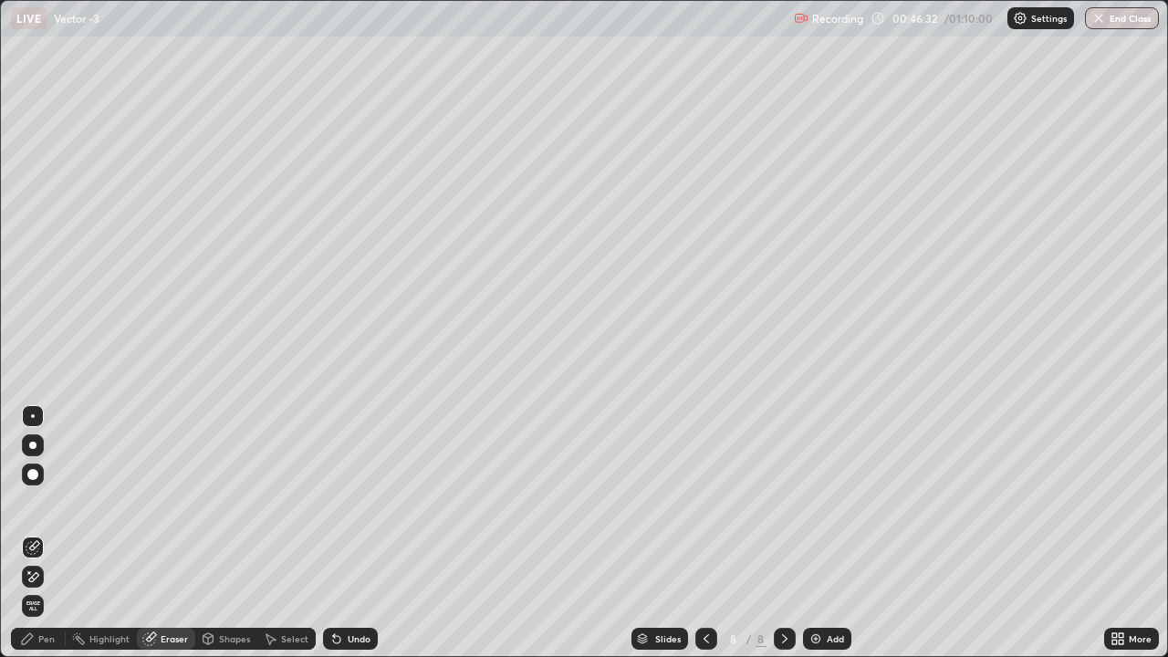
click at [41, 509] on div "Pen" at bounding box center [38, 639] width 55 height 22
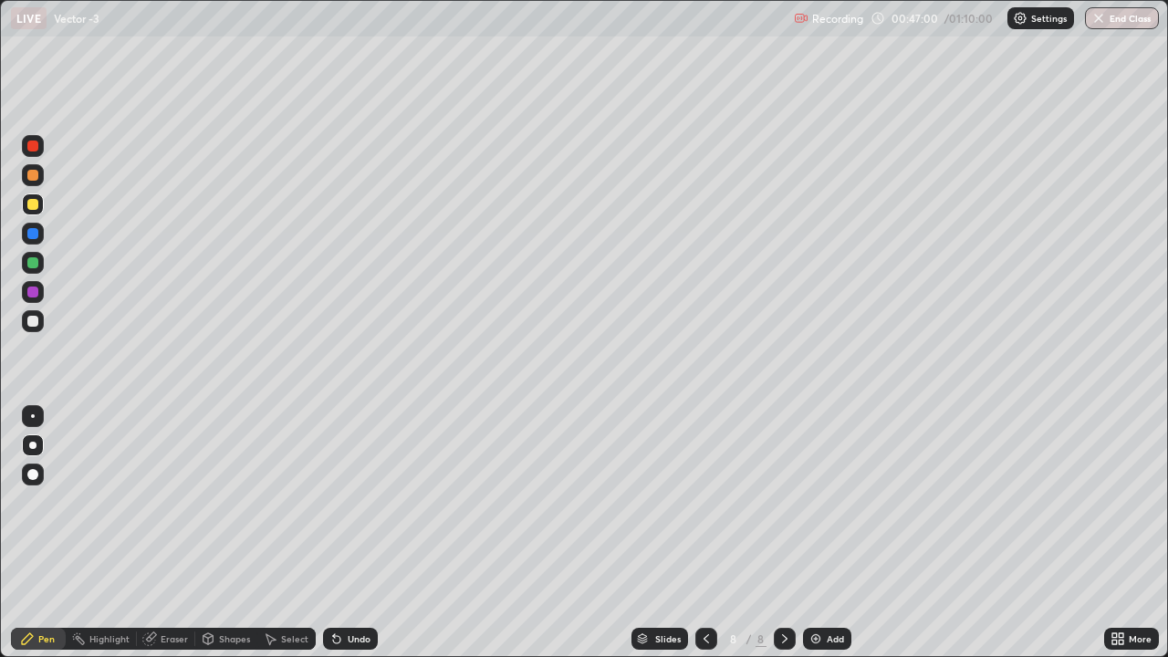
click at [345, 509] on div "Undo" at bounding box center [350, 639] width 55 height 22
click at [340, 509] on icon at bounding box center [337, 639] width 15 height 15
click at [818, 509] on div "Add" at bounding box center [827, 639] width 48 height 22
click at [822, 509] on div "Add" at bounding box center [827, 639] width 48 height 22
click at [701, 509] on icon at bounding box center [705, 639] width 15 height 15
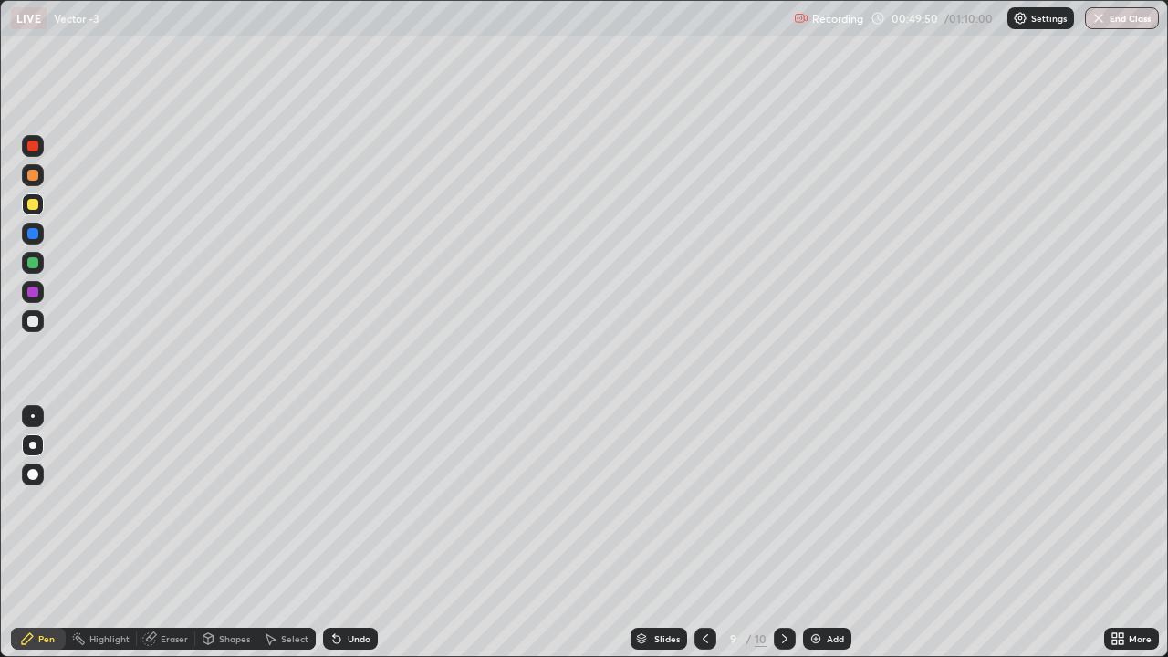
click at [358, 509] on div "Undo" at bounding box center [350, 639] width 55 height 22
click at [348, 509] on div "Undo" at bounding box center [359, 638] width 23 height 9
click at [373, 509] on div "Undo" at bounding box center [350, 639] width 55 height 22
click at [362, 509] on div "Undo" at bounding box center [359, 638] width 23 height 9
click at [351, 509] on div "Undo" at bounding box center [359, 638] width 23 height 9
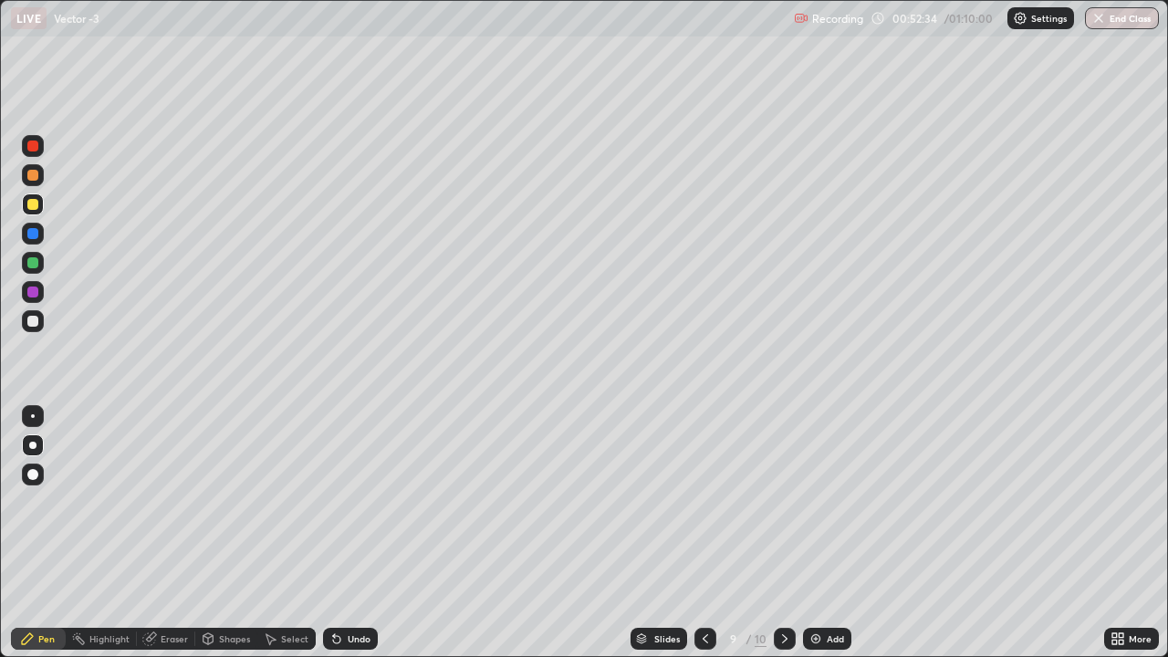
click at [349, 509] on div "Undo" at bounding box center [359, 638] width 23 height 9
click at [696, 509] on div at bounding box center [706, 639] width 22 height 22
click at [783, 509] on icon at bounding box center [785, 639] width 15 height 15
click at [497, 36] on div "LIVE Vector -3" at bounding box center [399, 18] width 776 height 37
click at [507, 33] on div "LIVE Vector -3" at bounding box center [399, 18] width 776 height 37
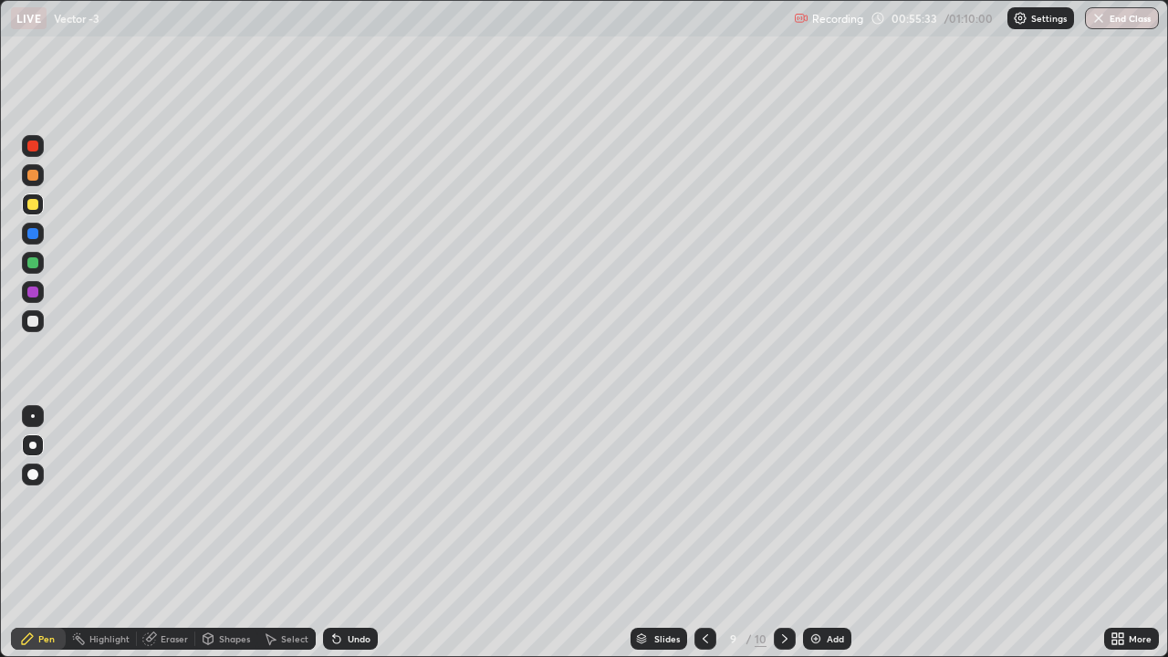
click at [783, 509] on icon at bounding box center [785, 639] width 15 height 15
click at [1119, 14] on button "End Class" at bounding box center [1122, 18] width 74 height 22
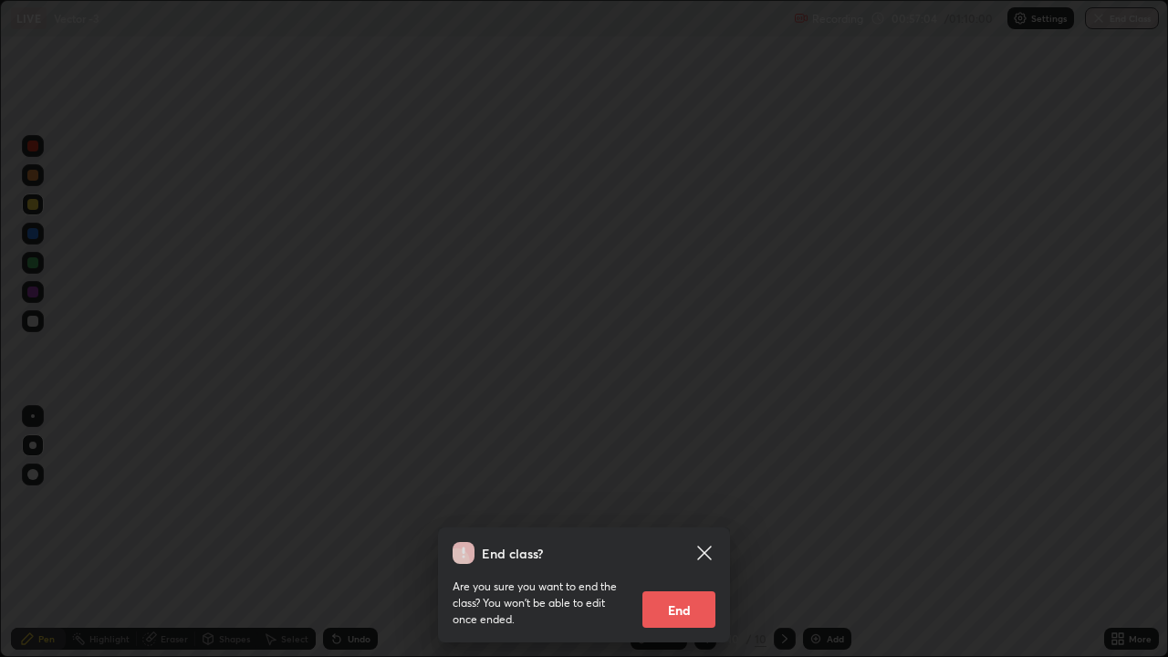
click at [677, 509] on button "End" at bounding box center [679, 609] width 73 height 37
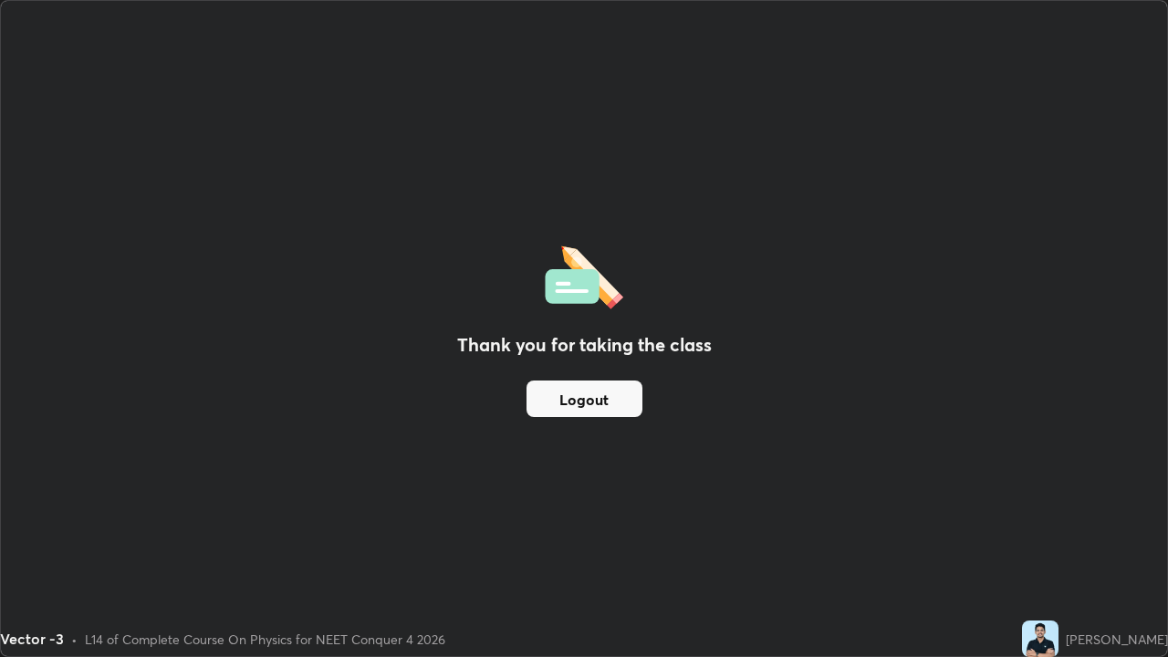
click at [694, 509] on div "Thank you for taking the class Logout" at bounding box center [584, 328] width 1167 height 655
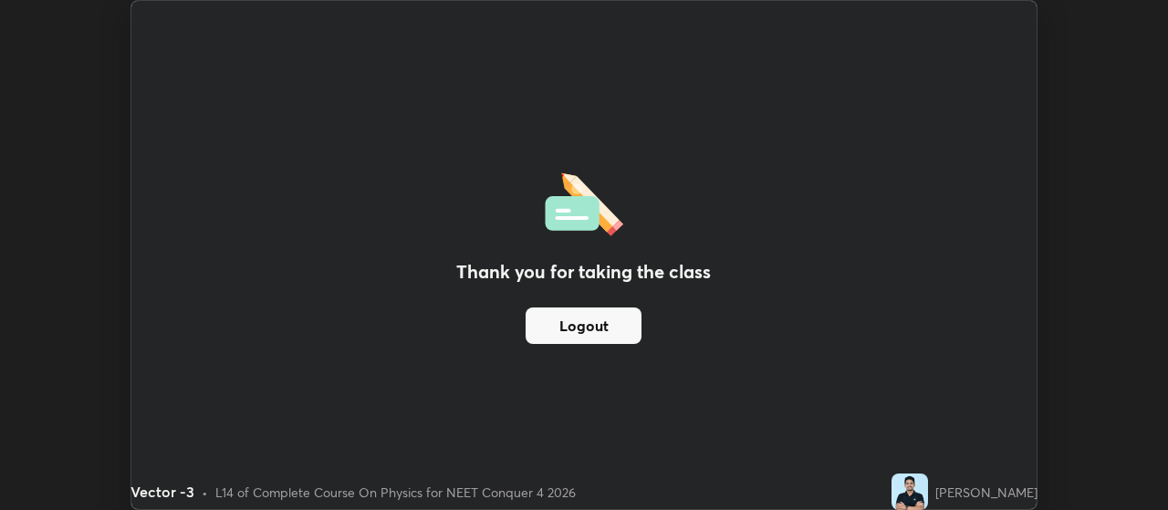
scroll to position [90770, 90112]
